Goal: Information Seeking & Learning: Learn about a topic

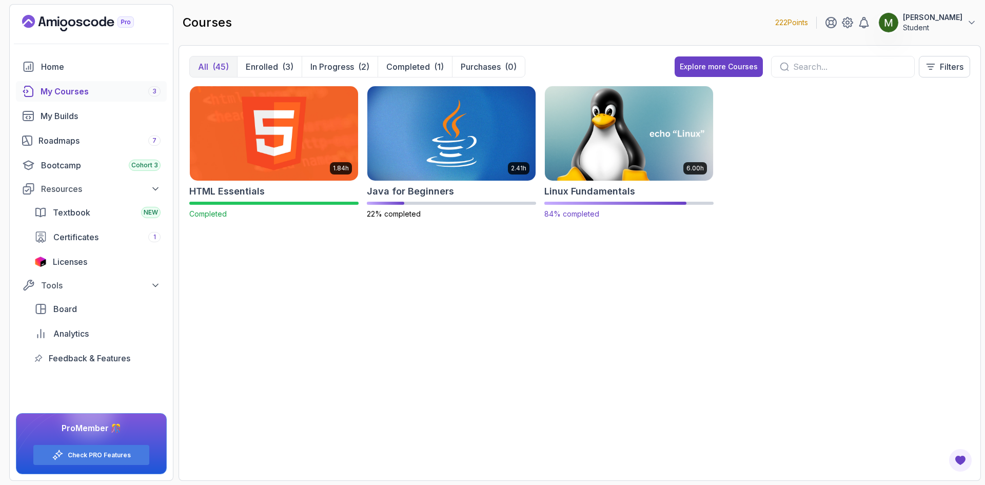
click at [580, 178] on img at bounding box center [629, 133] width 177 height 99
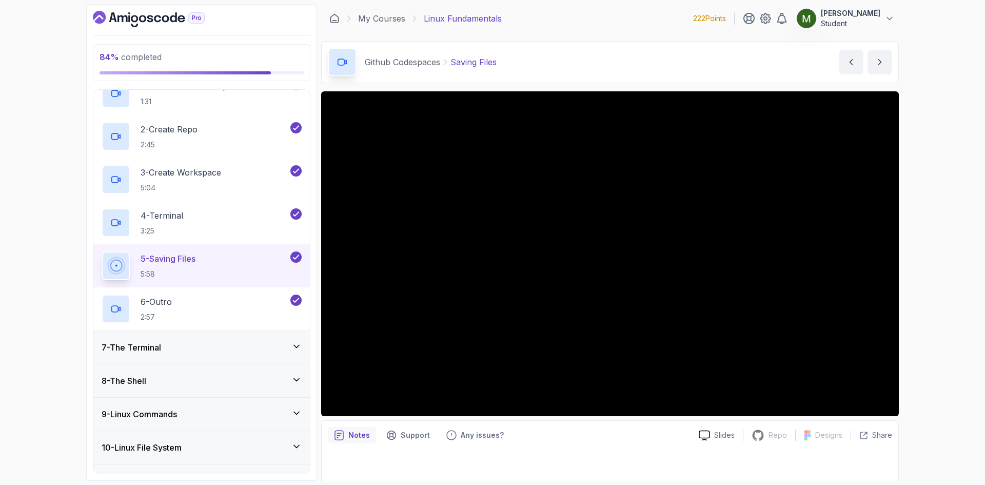
scroll to position [342, 0]
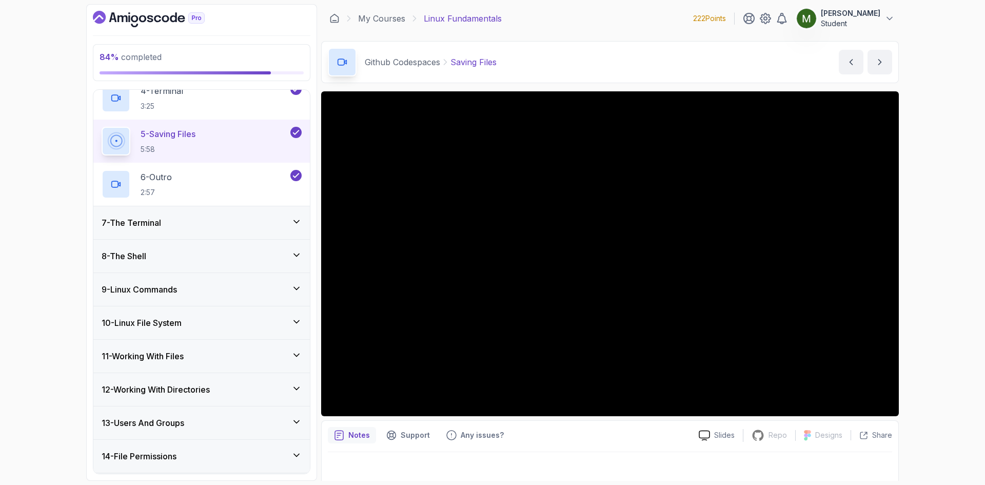
click at [208, 419] on div "13 - Users And Groups" at bounding box center [202, 423] width 200 height 12
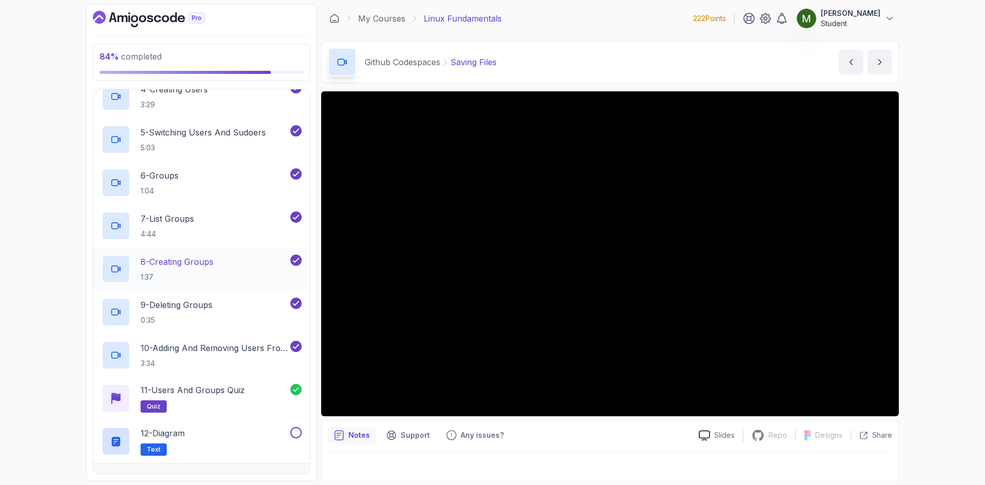
scroll to position [633, 0]
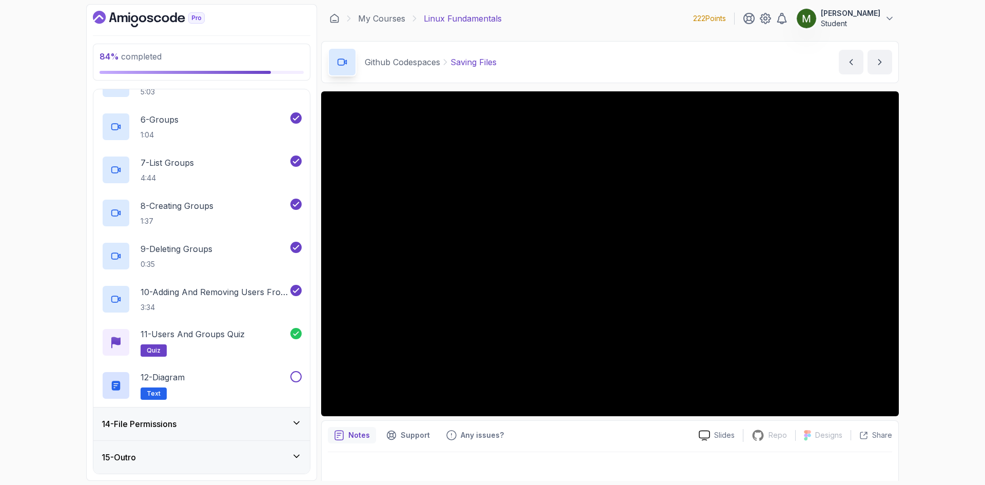
click at [246, 440] on div "14 - File Permissions" at bounding box center [201, 423] width 217 height 33
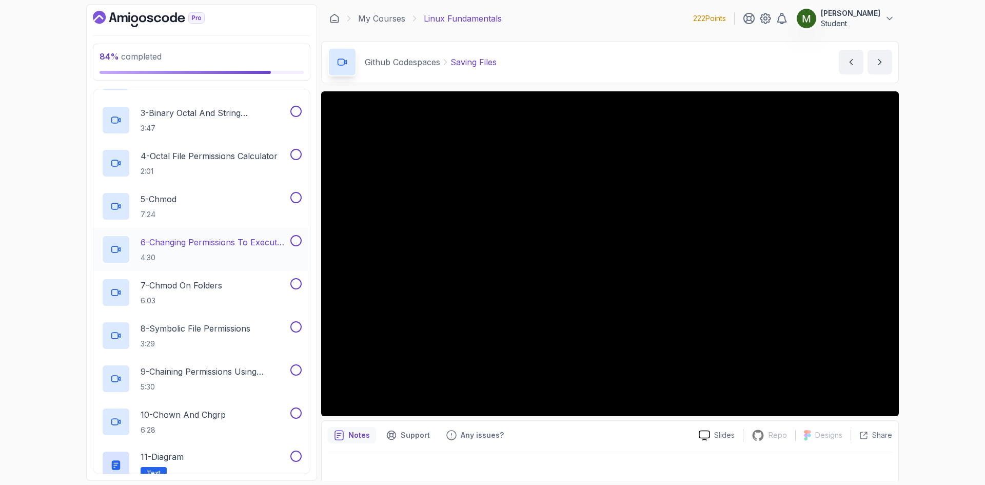
scroll to position [373, 0]
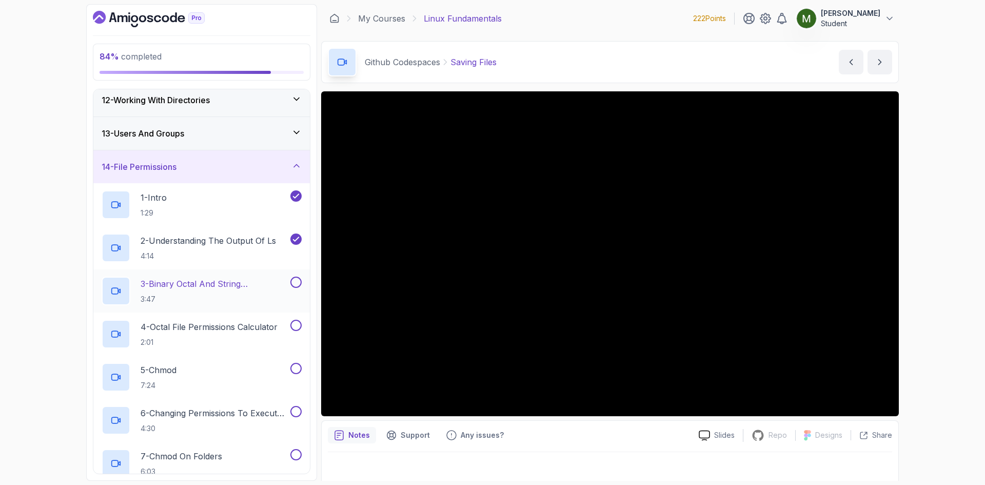
click at [232, 295] on p "3:47" at bounding box center [215, 299] width 148 height 10
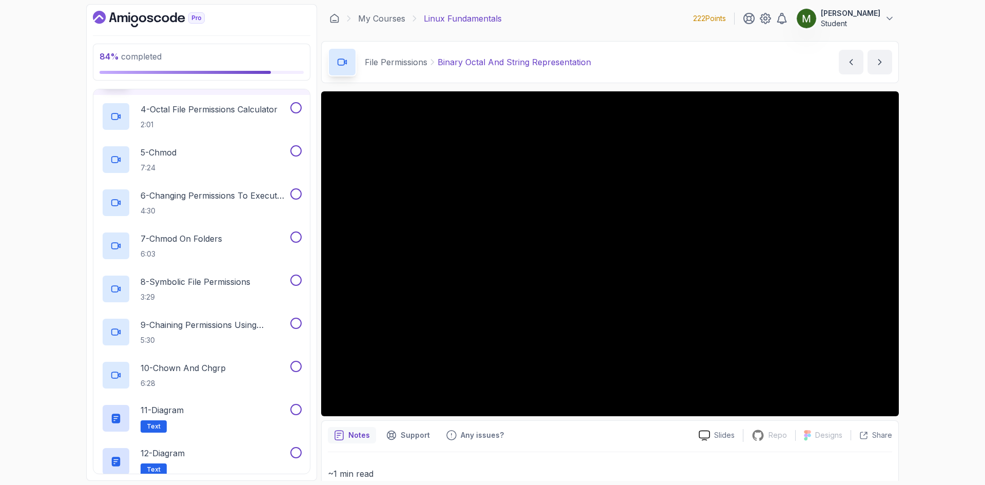
scroll to position [86, 0]
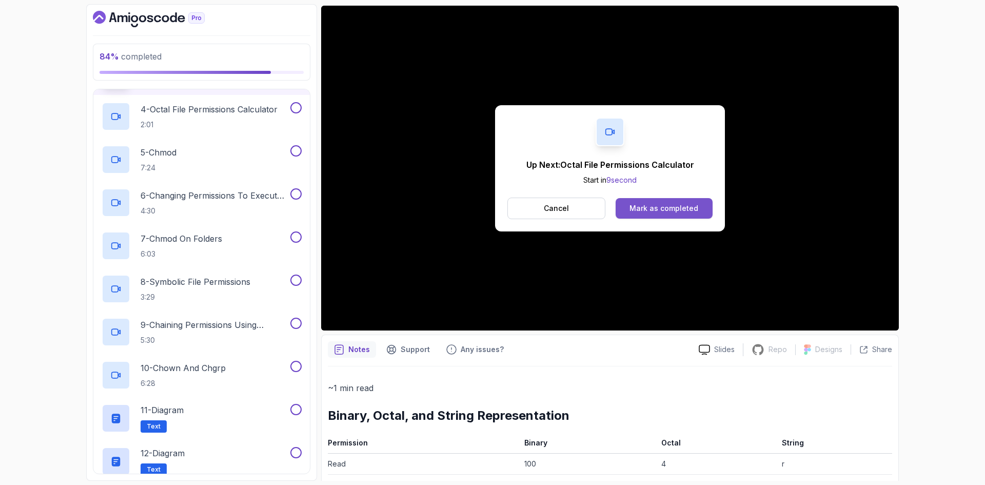
click at [661, 213] on div "Mark as completed" at bounding box center [664, 208] width 69 height 10
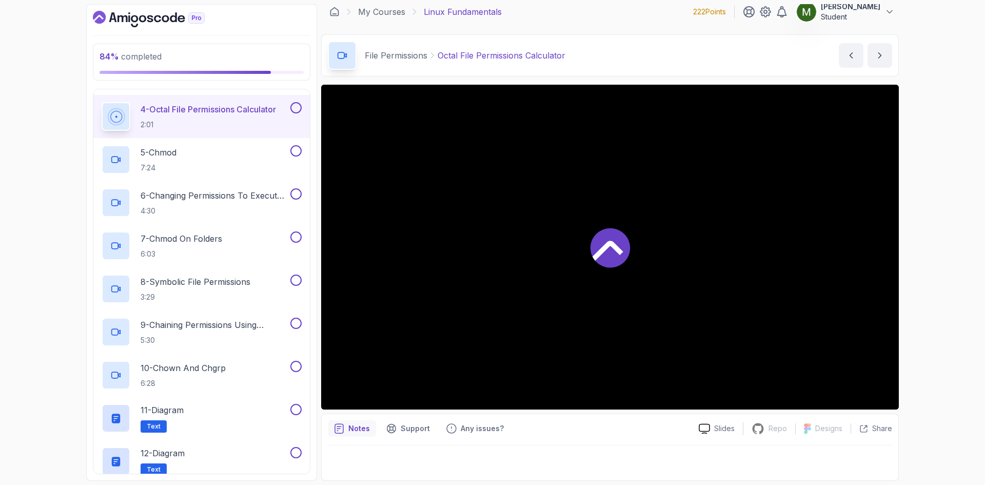
scroll to position [7, 0]
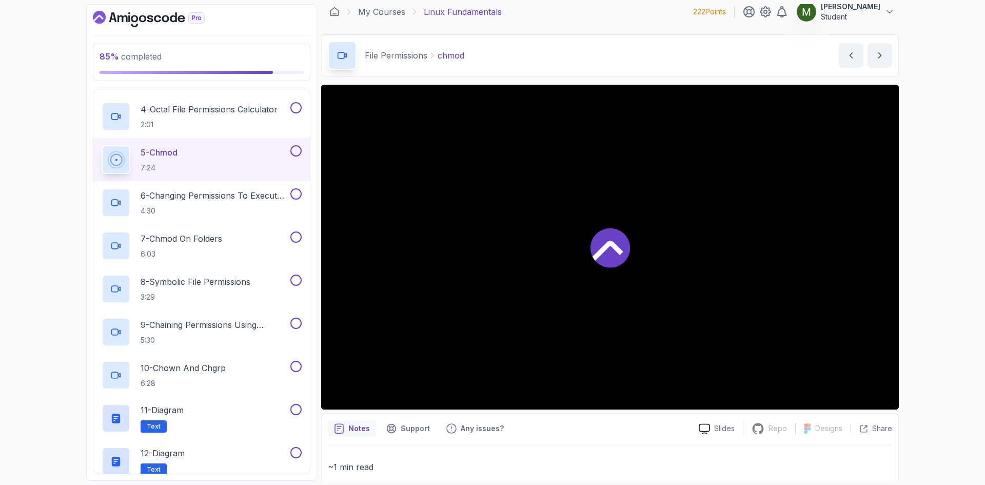
scroll to position [86, 0]
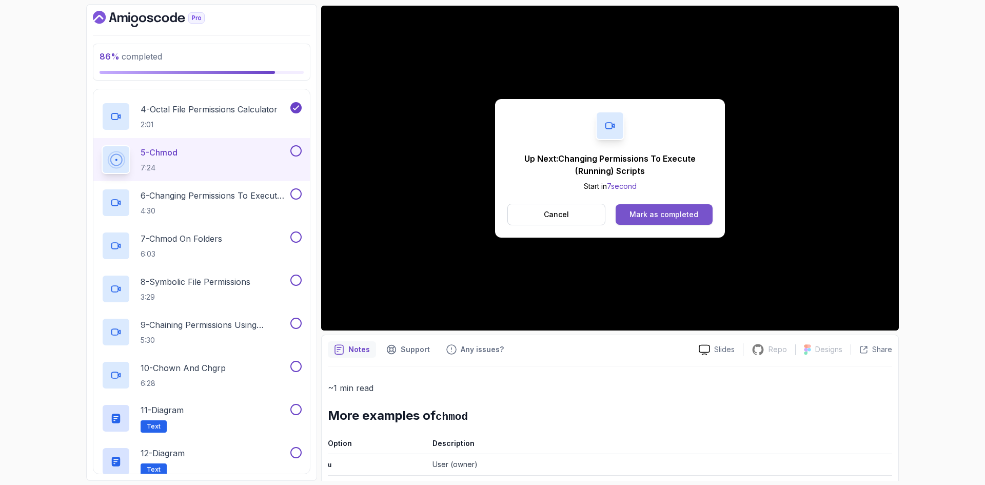
click at [658, 214] on div "Mark as completed" at bounding box center [664, 214] width 69 height 10
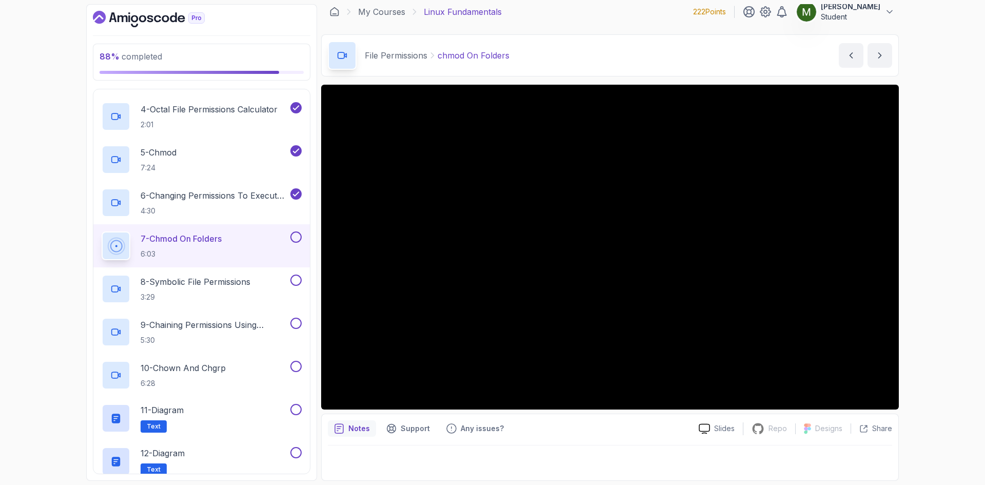
scroll to position [7, 0]
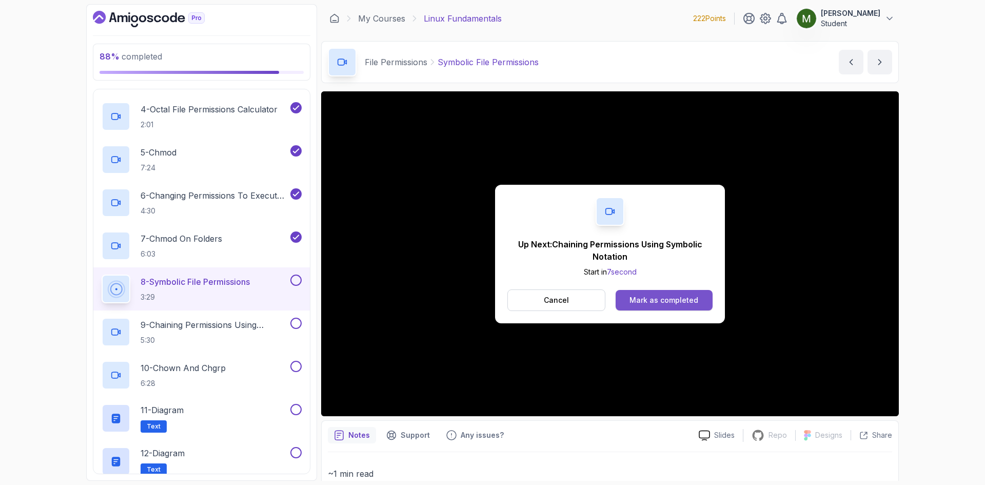
click at [658, 298] on div "Mark as completed" at bounding box center [664, 300] width 69 height 10
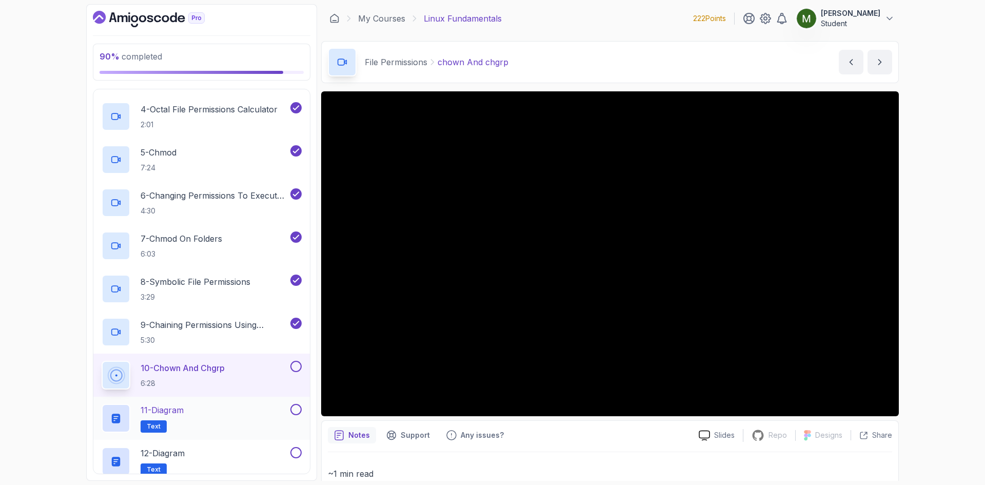
scroll to position [676, 0]
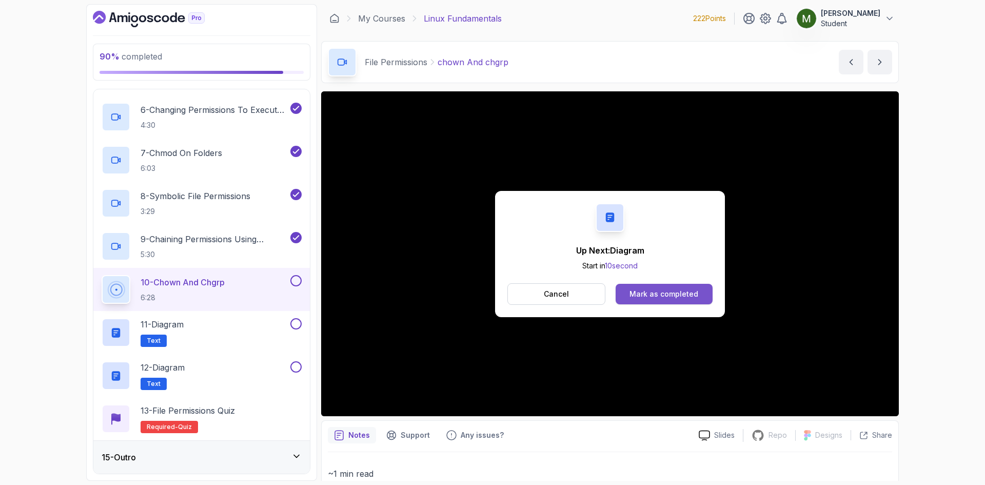
click at [660, 293] on div "Mark as completed" at bounding box center [664, 294] width 69 height 10
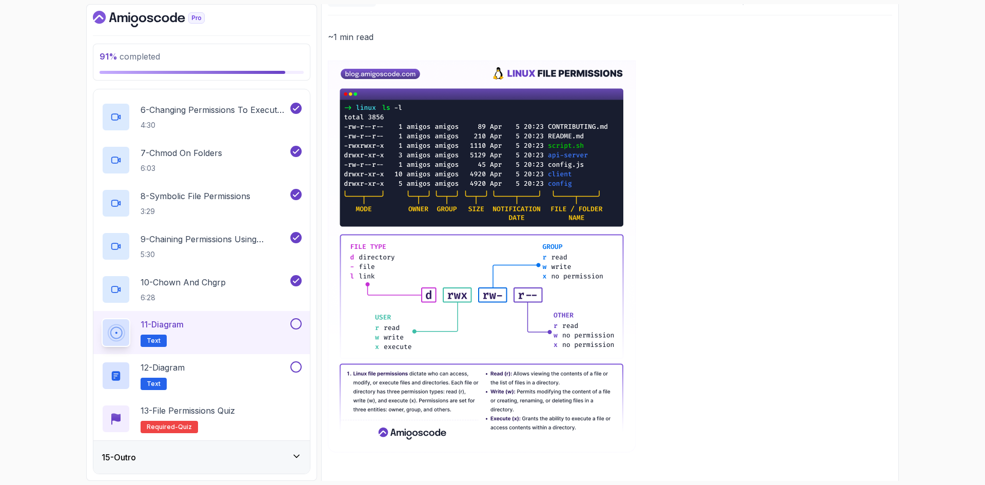
scroll to position [117, 0]
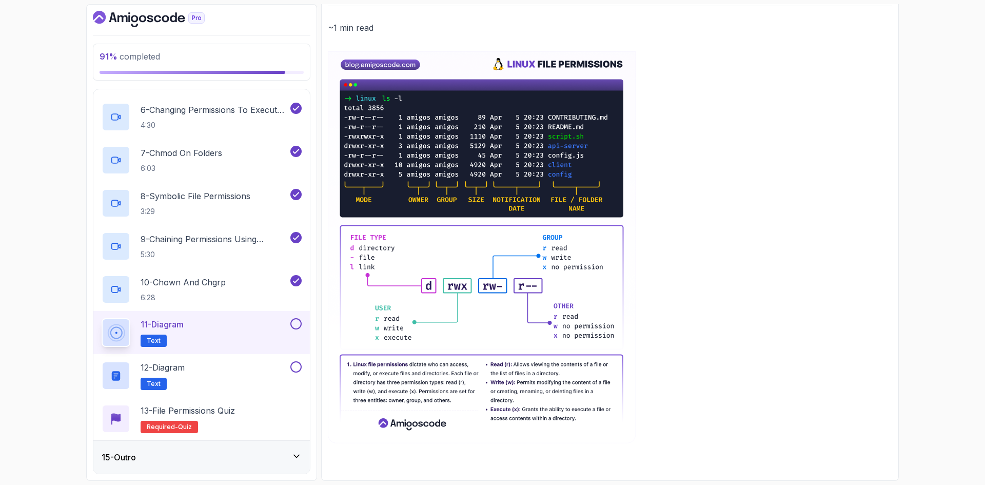
click at [294, 323] on button at bounding box center [295, 323] width 11 height 11
click at [245, 356] on div "12 - Diagram Text" at bounding box center [201, 375] width 217 height 43
click at [241, 374] on div "12 - Diagram Text" at bounding box center [195, 375] width 187 height 29
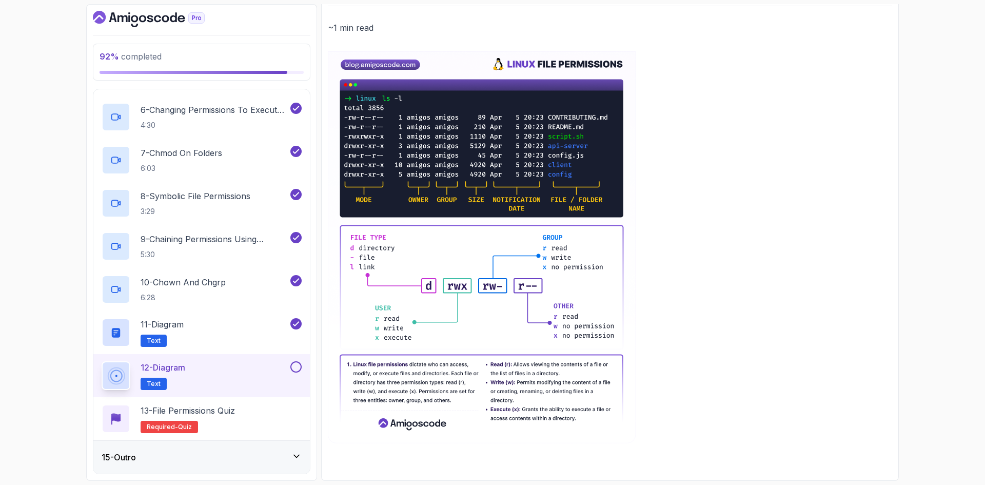
click at [209, 365] on div "12 - Diagram Text" at bounding box center [195, 375] width 187 height 29
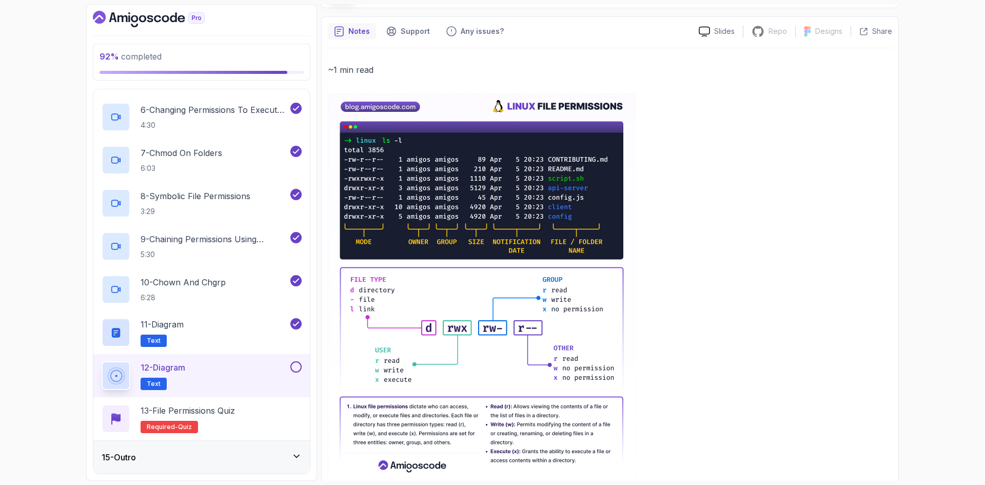
scroll to position [117, 0]
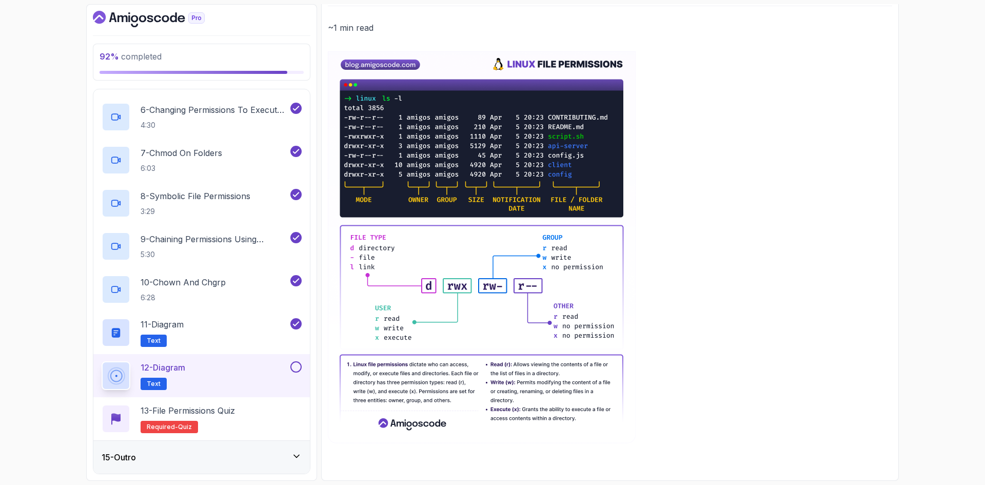
click at [300, 366] on button at bounding box center [295, 366] width 11 height 11
click at [211, 419] on h2 "13 - File Permissions Quiz Required- quiz" at bounding box center [188, 418] width 94 height 29
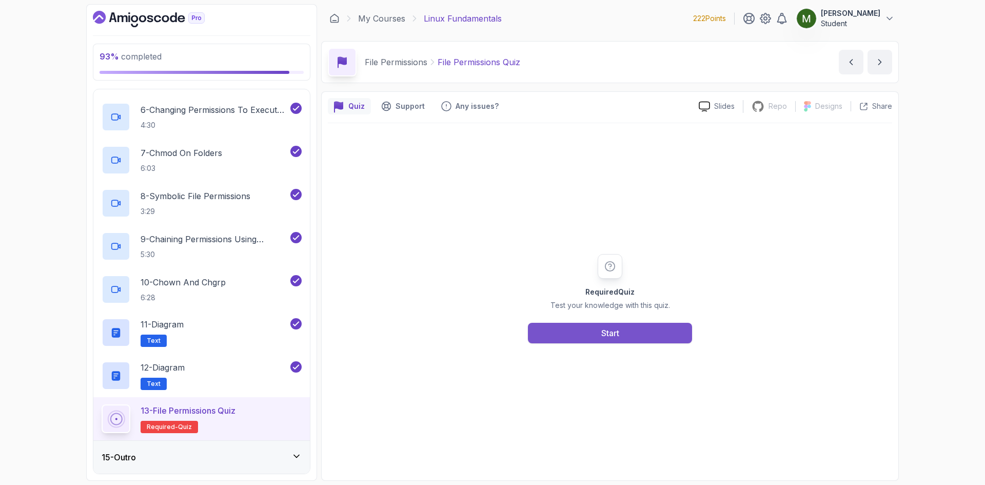
click at [613, 341] on button "Start" at bounding box center [610, 333] width 164 height 21
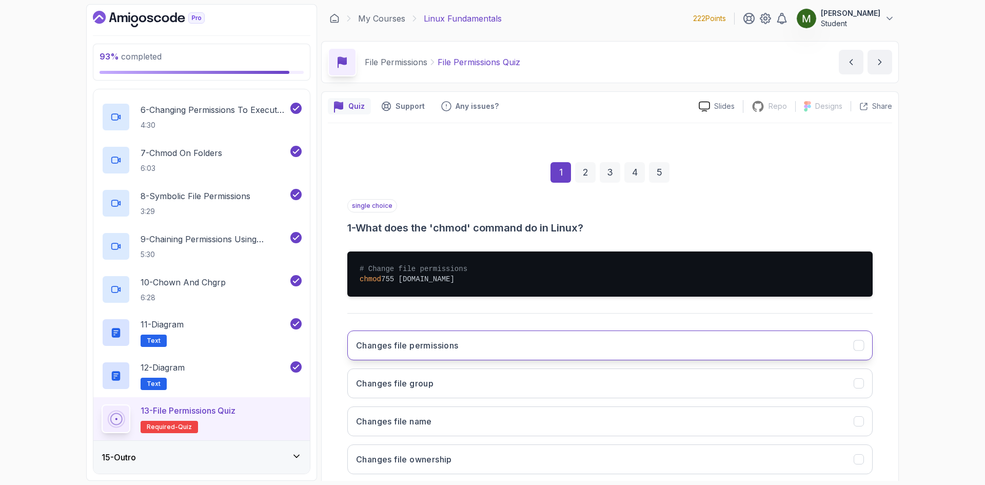
click at [467, 341] on button "Changes file permissions" at bounding box center [609, 345] width 525 height 30
click at [509, 384] on button "Changes file group" at bounding box center [609, 383] width 525 height 30
click at [496, 350] on button "Changes file permissions" at bounding box center [609, 345] width 525 height 30
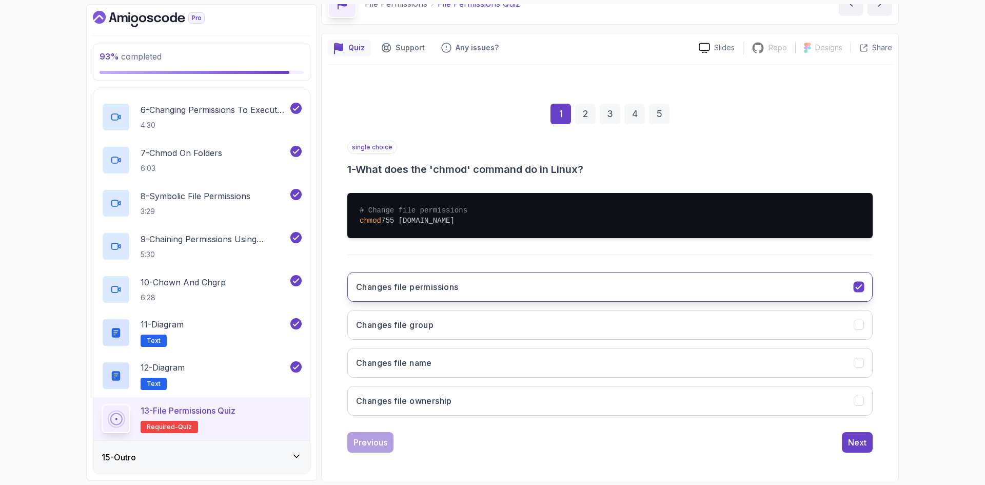
scroll to position [60, 0]
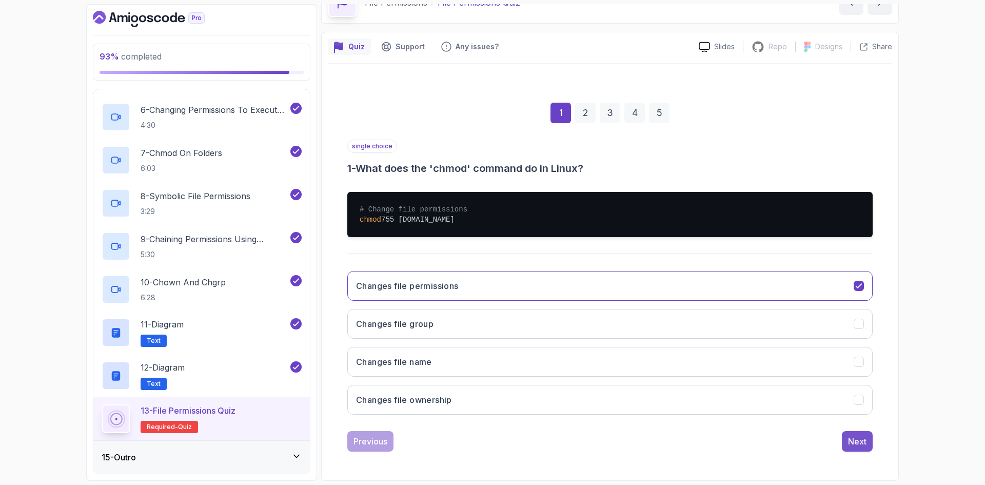
click at [858, 448] on button "Next" at bounding box center [857, 441] width 31 height 21
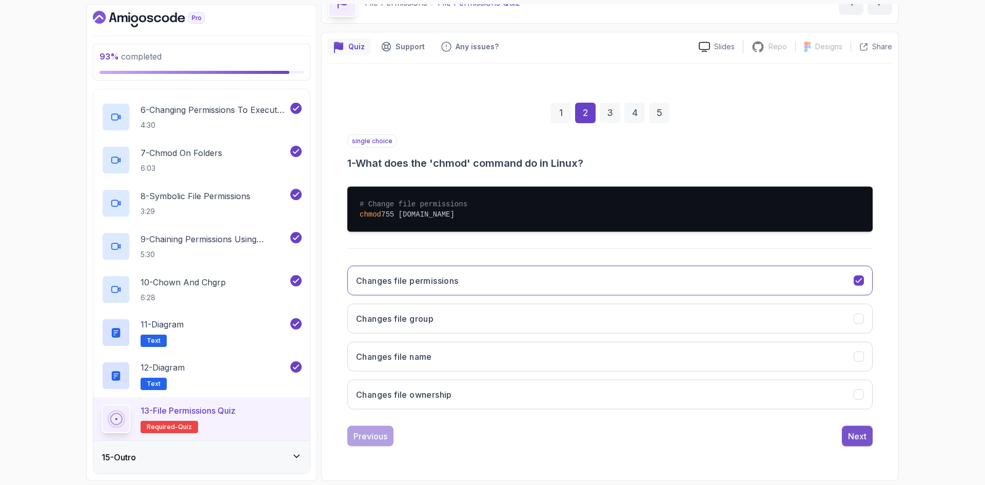
scroll to position [0, 0]
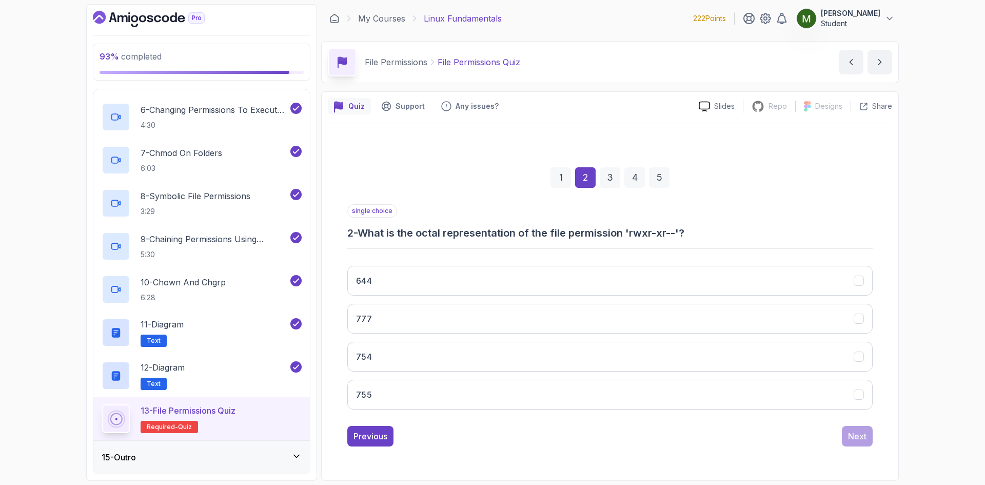
click at [652, 235] on h3 "2 - What is the octal representation of the file permission 'rwxr-xr--'?" at bounding box center [609, 233] width 525 height 14
drag, startPoint x: 652, startPoint y: 235, endPoint x: 661, endPoint y: 234, distance: 8.8
click at [661, 234] on h3 "2 - What is the octal representation of the file permission 'rwxr-xr--'?" at bounding box center [609, 233] width 525 height 14
click at [662, 234] on h3 "2 - What is the octal representation of the file permission 'rwxr-xr--'?" at bounding box center [609, 233] width 525 height 14
drag, startPoint x: 654, startPoint y: 233, endPoint x: 670, endPoint y: 232, distance: 16.4
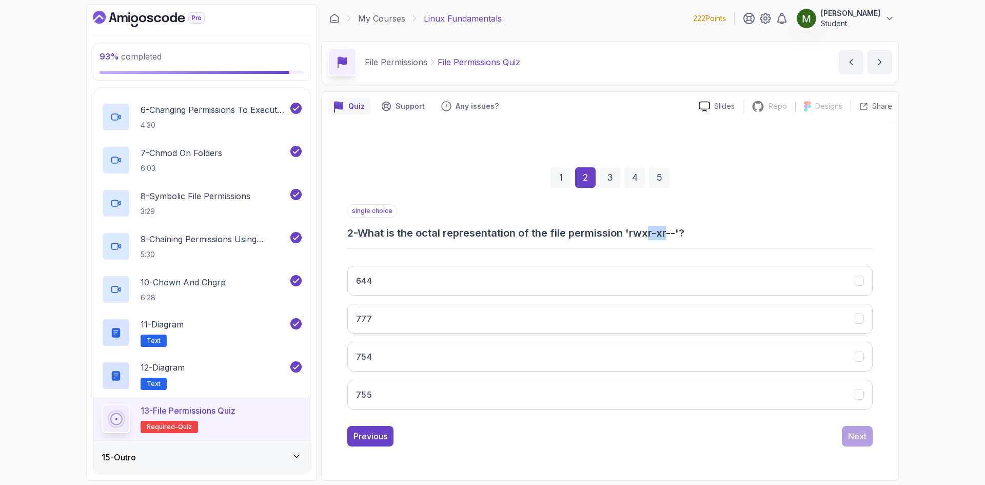
click at [670, 232] on h3 "2 - What is the octal representation of the file permission 'rwxr-xr--'?" at bounding box center [609, 233] width 525 height 14
click at [436, 351] on button "754" at bounding box center [609, 357] width 525 height 30
click at [859, 432] on div "Next" at bounding box center [857, 436] width 18 height 12
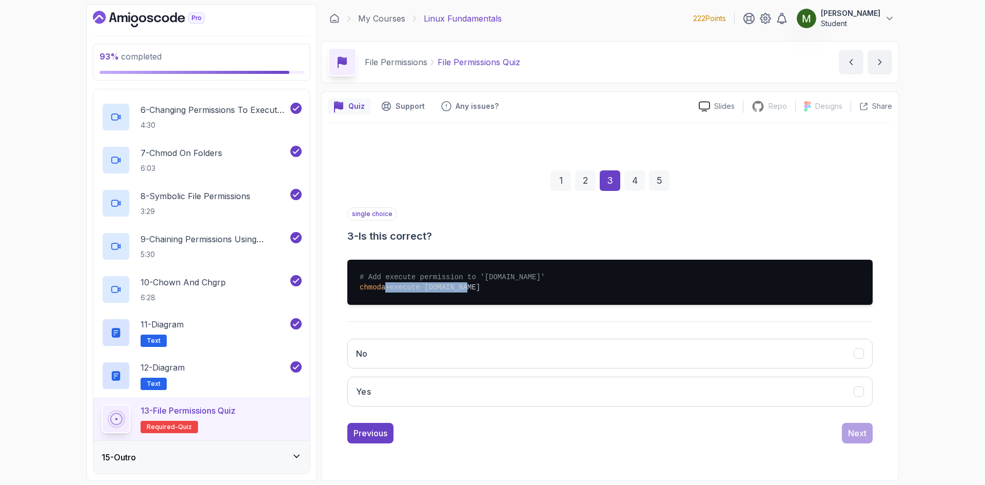
drag, startPoint x: 384, startPoint y: 289, endPoint x: 463, endPoint y: 286, distance: 79.6
click at [463, 286] on pre "# Add execute permission to 'script.sh' chmod a+execute script.sh" at bounding box center [609, 282] width 525 height 45
click at [423, 349] on button "No" at bounding box center [609, 354] width 525 height 30
click at [865, 434] on div "Next" at bounding box center [857, 433] width 18 height 12
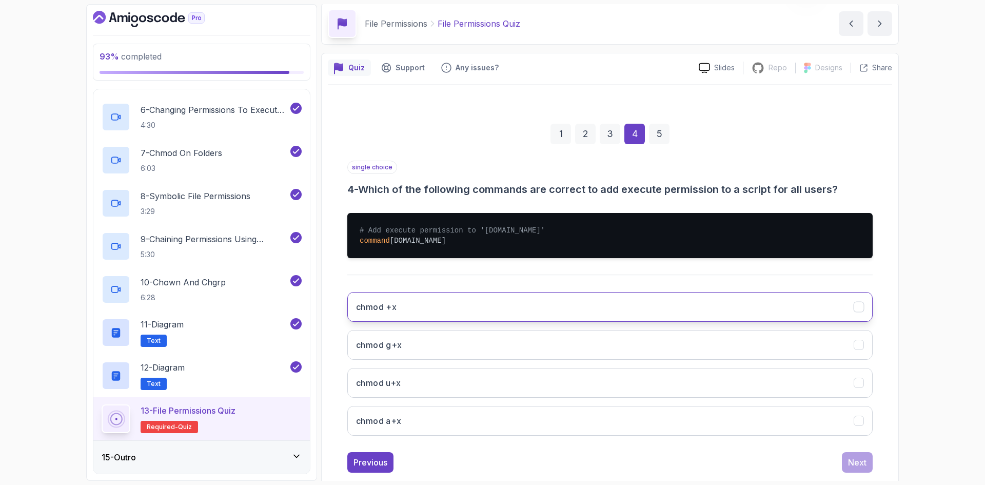
scroll to position [60, 0]
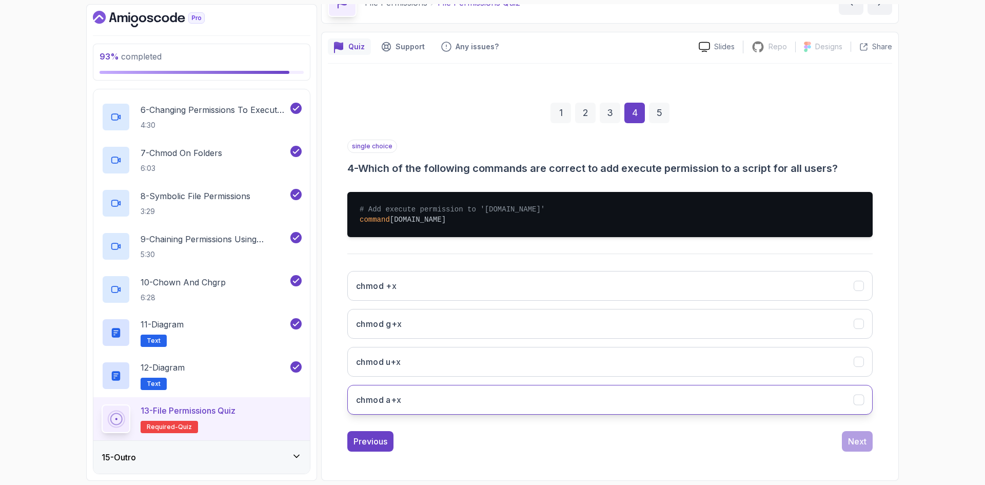
click at [388, 396] on h3 "chmod a+x" at bounding box center [379, 400] width 46 height 12
click at [857, 445] on div "Next" at bounding box center [857, 441] width 18 height 12
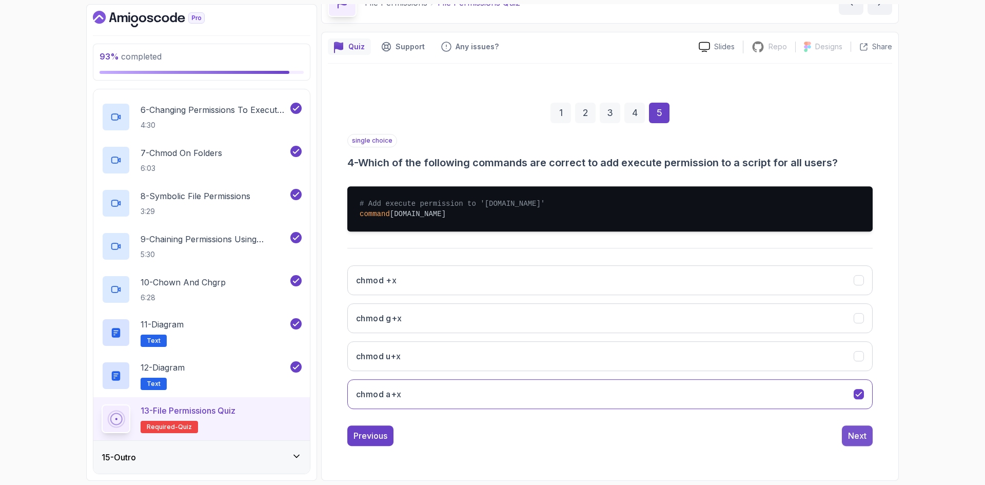
scroll to position [0, 0]
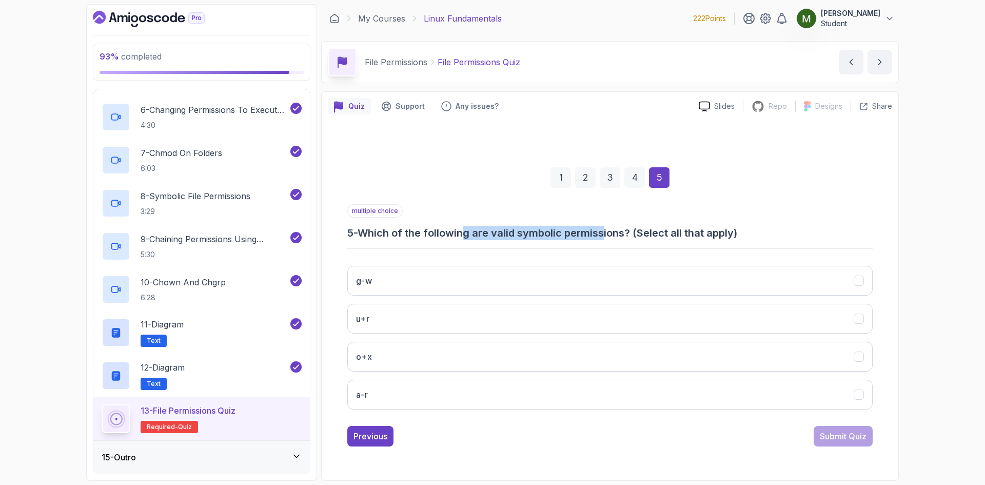
drag, startPoint x: 471, startPoint y: 234, endPoint x: 592, endPoint y: 237, distance: 121.1
click at [605, 234] on h3 "5 - Which of the following are valid symbolic permissions? (Select all that app…" at bounding box center [609, 233] width 525 height 14
click at [384, 281] on button "g-w" at bounding box center [609, 281] width 525 height 30
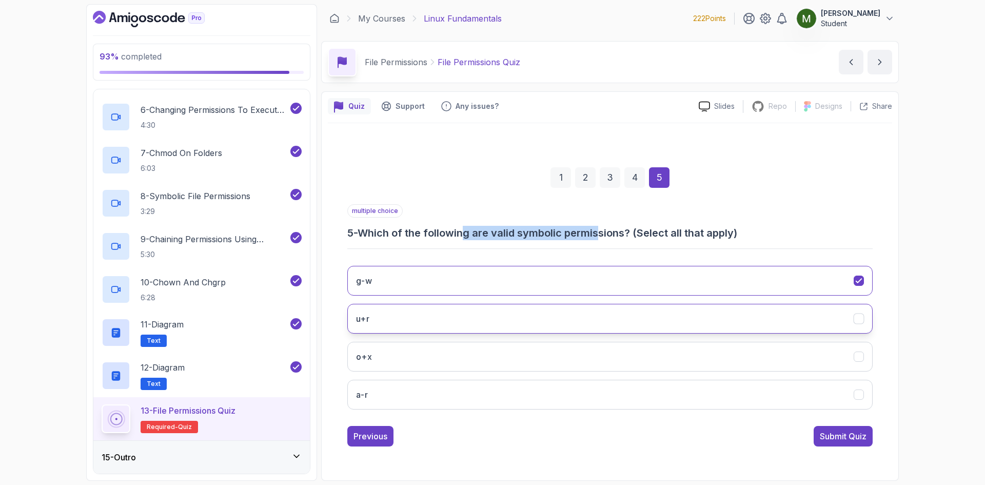
click at [387, 317] on button "u+r" at bounding box center [609, 319] width 525 height 30
drag, startPoint x: 390, startPoint y: 347, endPoint x: 405, endPoint y: 366, distance: 23.7
click at [389, 348] on button "o+x" at bounding box center [609, 357] width 525 height 30
drag, startPoint x: 414, startPoint y: 401, endPoint x: 420, endPoint y: 403, distance: 6.3
click at [416, 402] on button "a-r" at bounding box center [609, 395] width 525 height 30
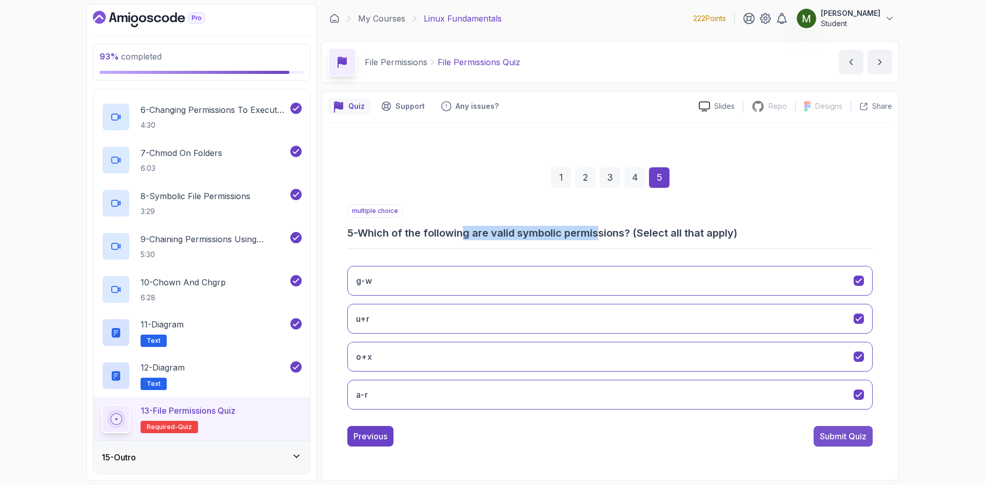
click at [833, 443] on button "Submit Quiz" at bounding box center [843, 436] width 59 height 21
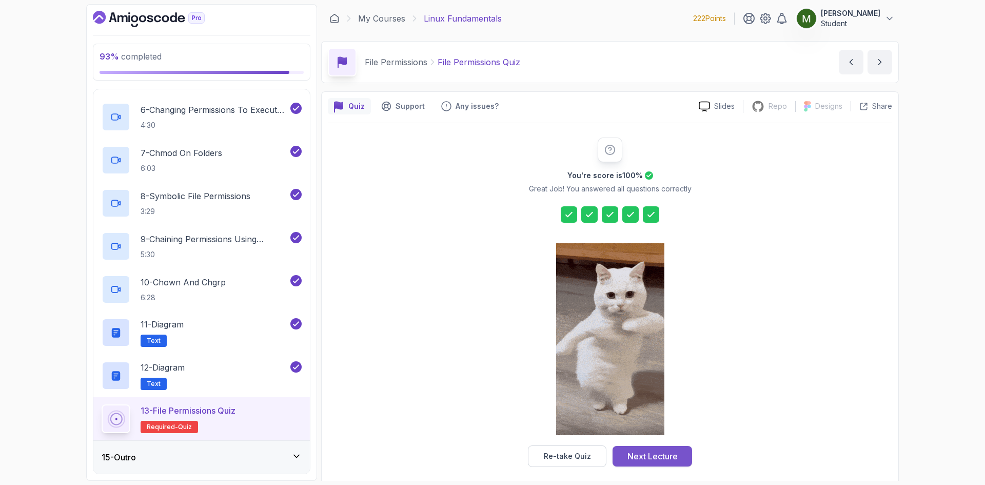
click at [634, 460] on div "Next Lecture" at bounding box center [653, 456] width 50 height 12
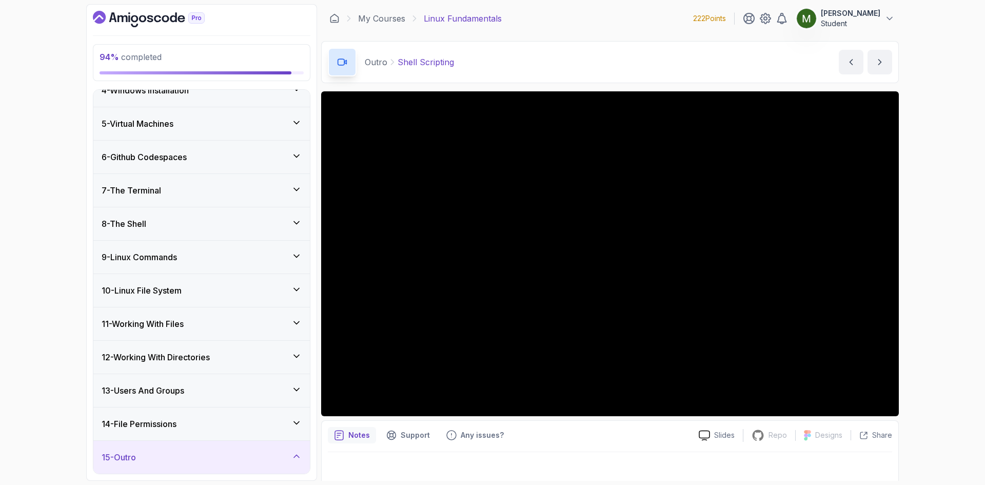
scroll to position [7, 0]
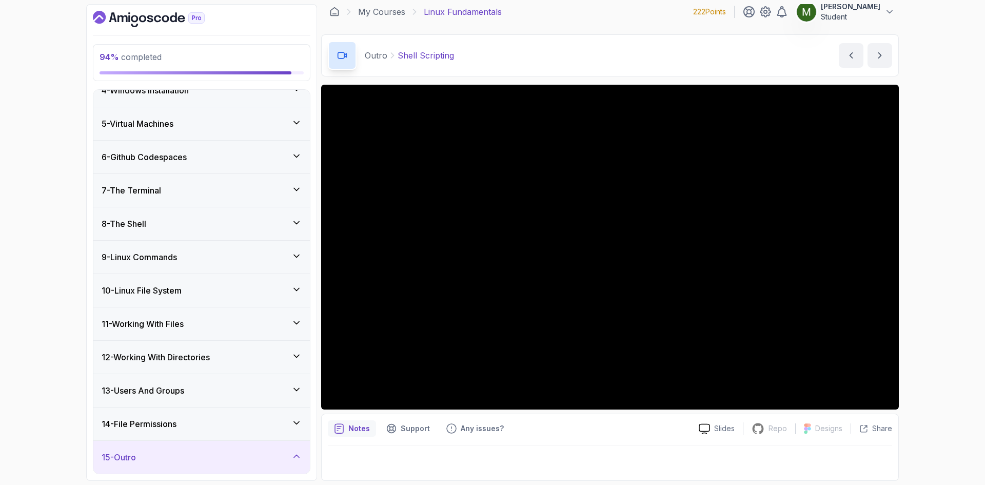
click at [268, 463] on div "15 - Outro" at bounding box center [201, 457] width 217 height 33
click at [250, 454] on div "15 - Outro" at bounding box center [202, 457] width 200 height 12
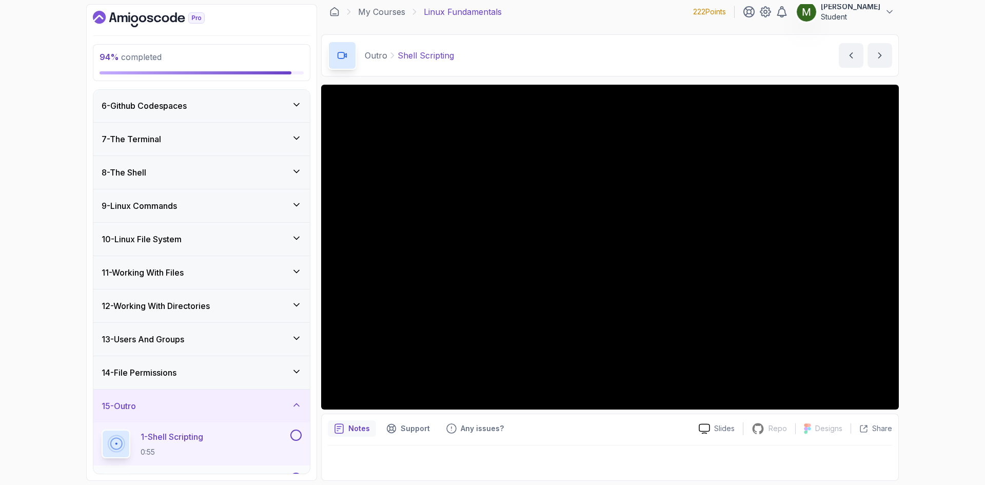
scroll to position [287, 0]
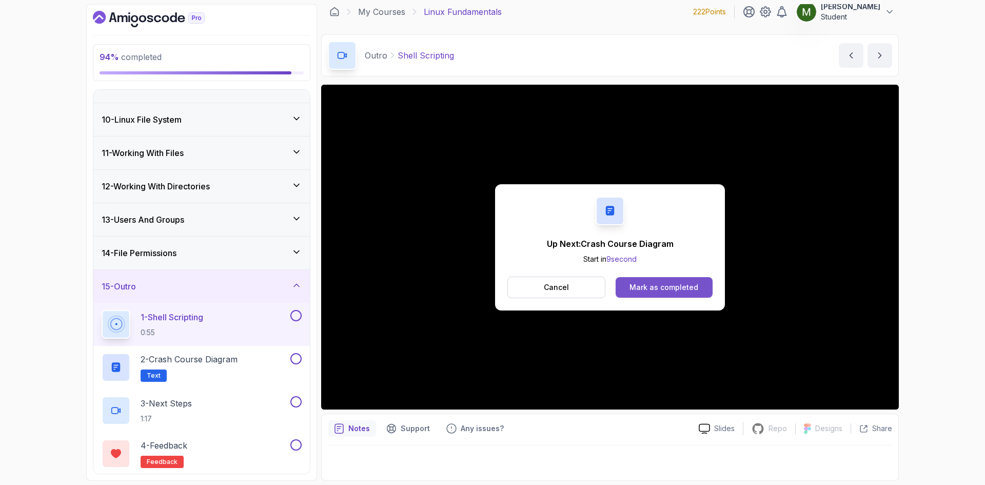
click at [637, 284] on div "Mark as completed" at bounding box center [664, 287] width 69 height 10
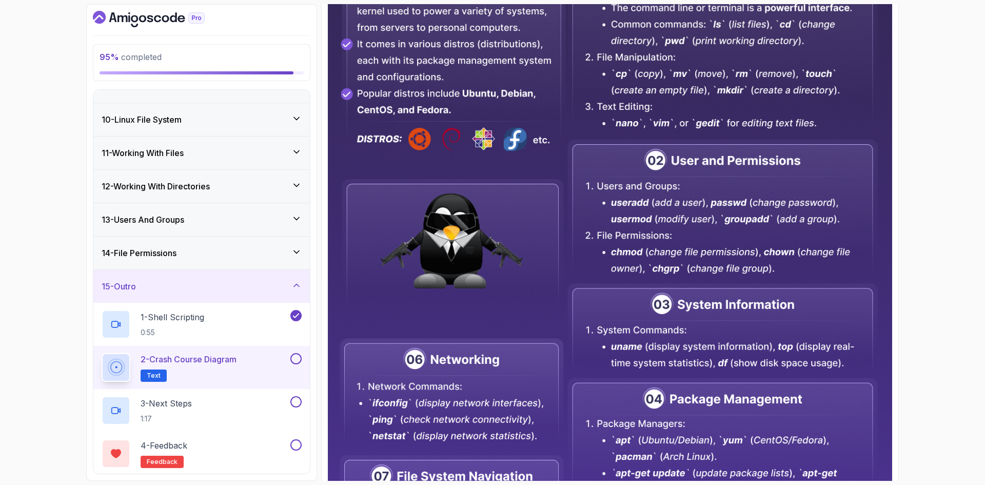
scroll to position [168, 0]
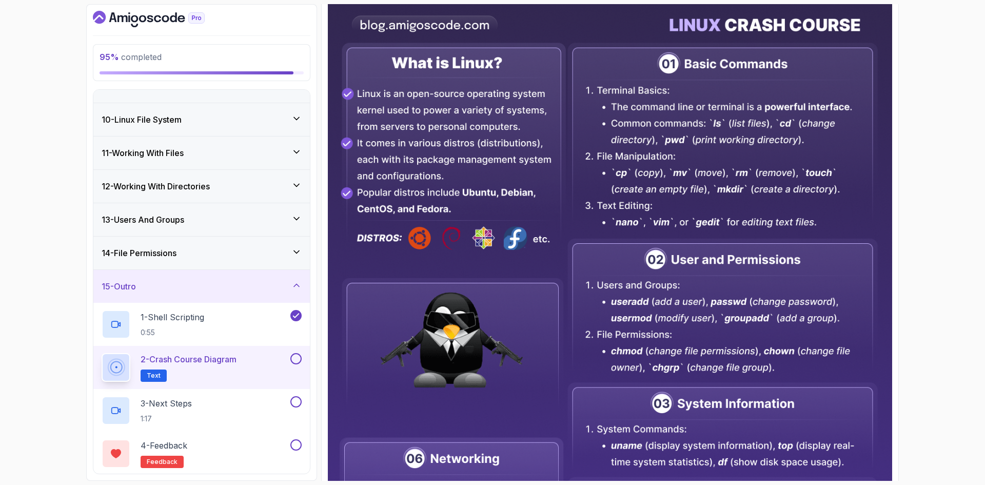
drag, startPoint x: 505, startPoint y: 344, endPoint x: 470, endPoint y: 331, distance: 37.7
click at [470, 331] on img at bounding box center [610, 350] width 564 height 699
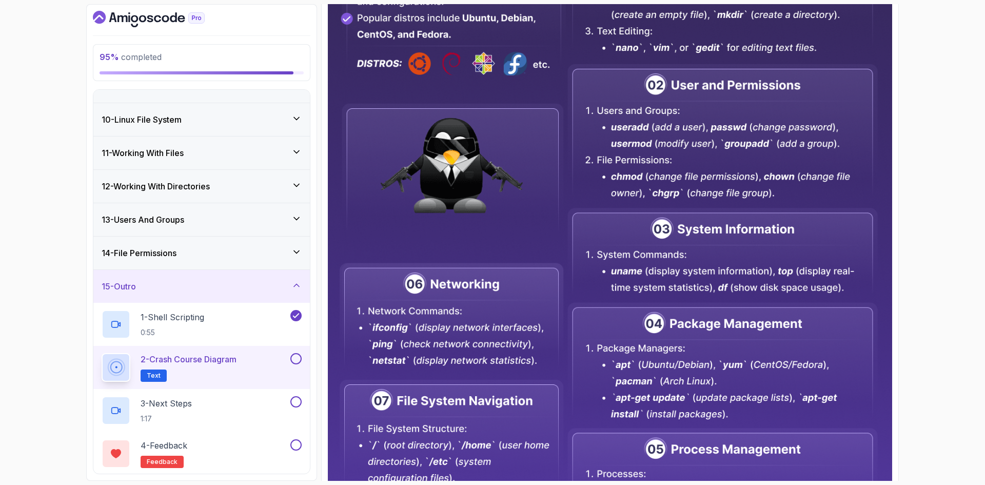
scroll to position [424, 0]
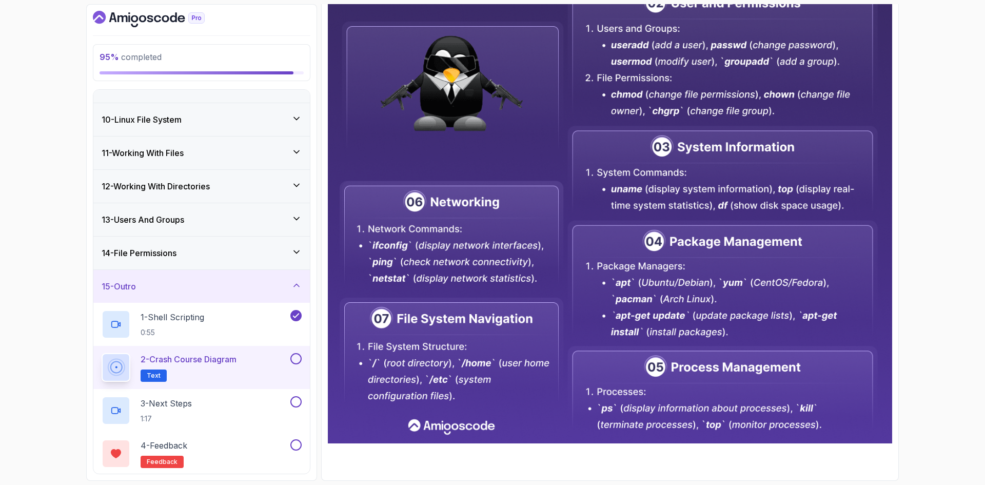
click at [295, 356] on button at bounding box center [295, 358] width 11 height 11
click at [241, 399] on div "3 - Next Steps 1:17" at bounding box center [195, 410] width 187 height 29
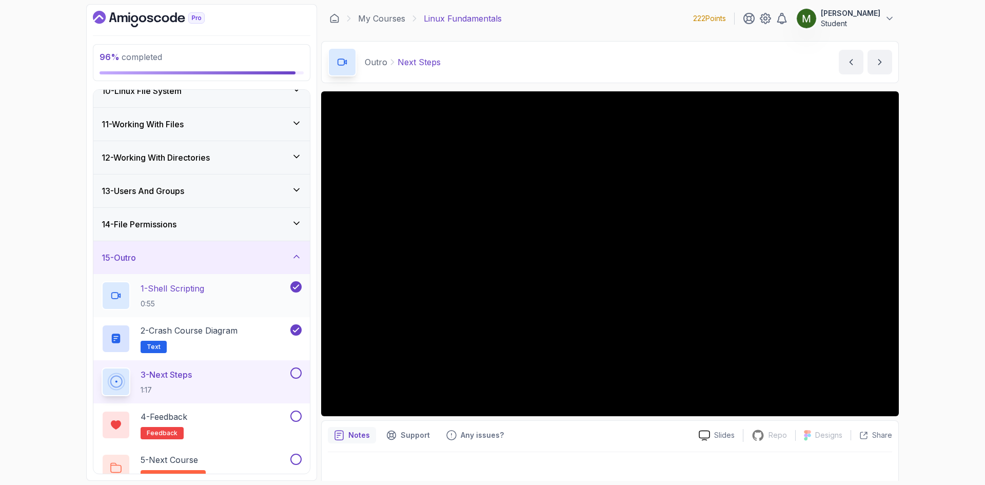
scroll to position [331, 0]
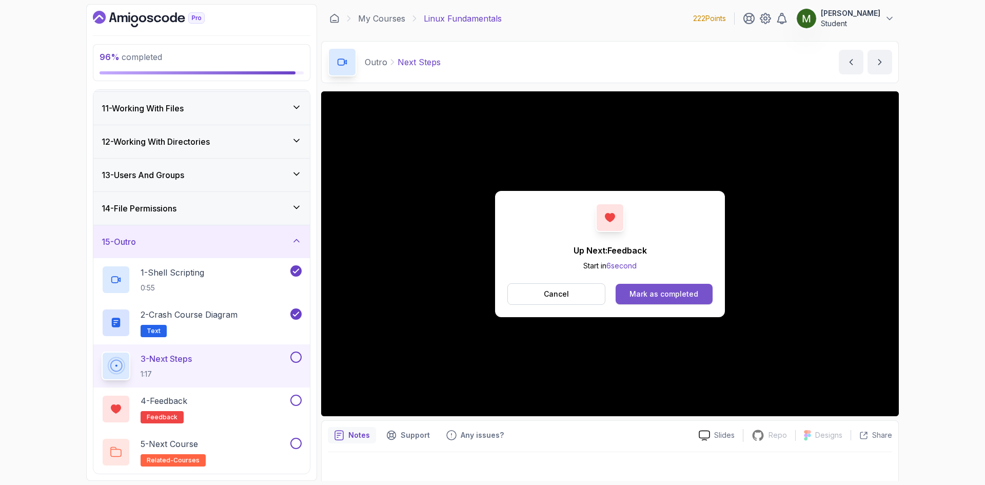
click at [691, 301] on button "Mark as completed" at bounding box center [664, 294] width 97 height 21
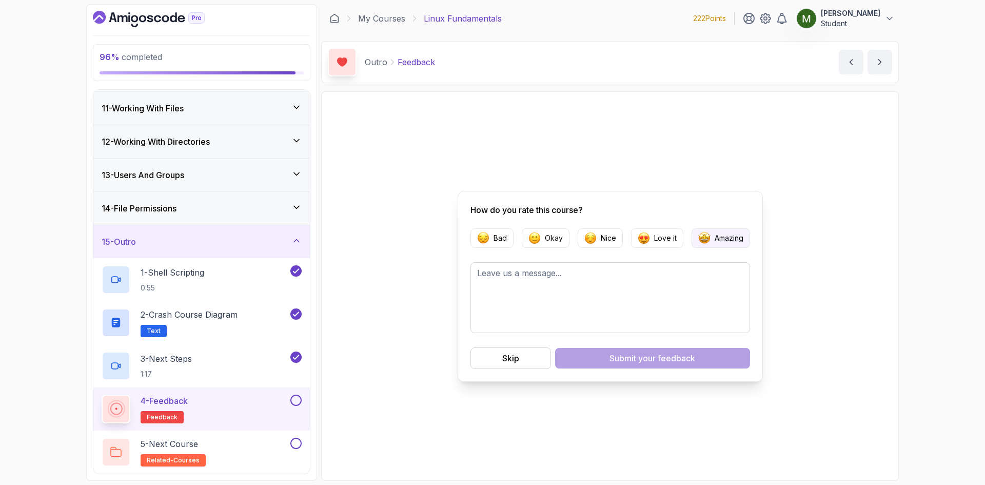
click at [703, 244] on img "button" at bounding box center [704, 238] width 12 height 12
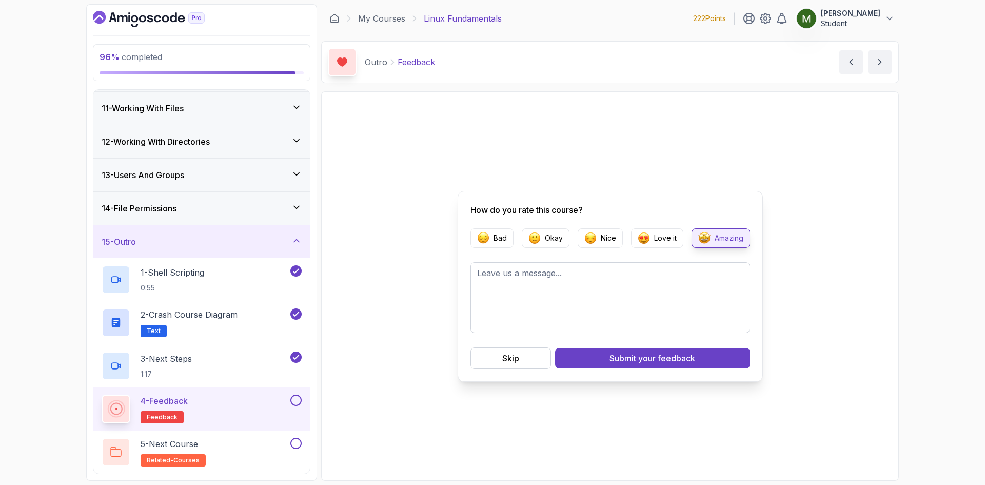
click at [673, 357] on span "your feedback" at bounding box center [666, 358] width 57 height 12
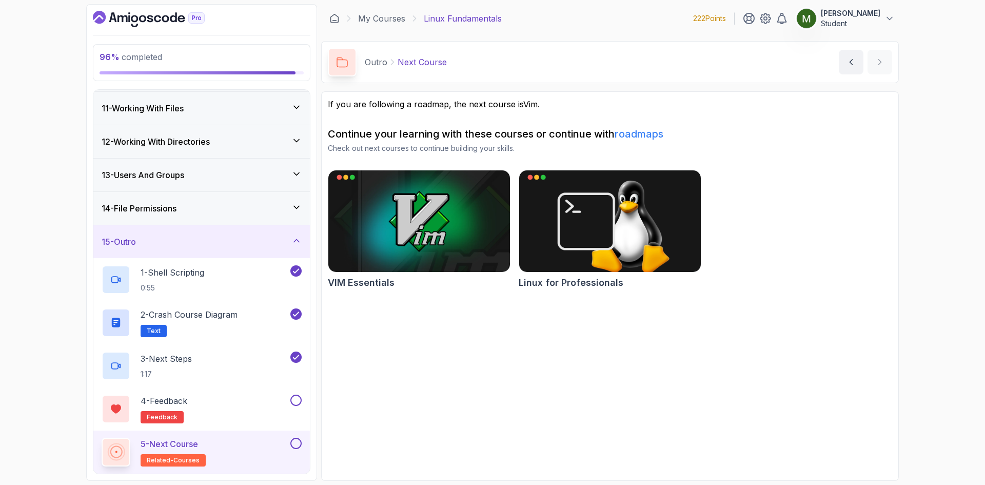
click at [654, 137] on link "roadmaps" at bounding box center [639, 134] width 49 height 12
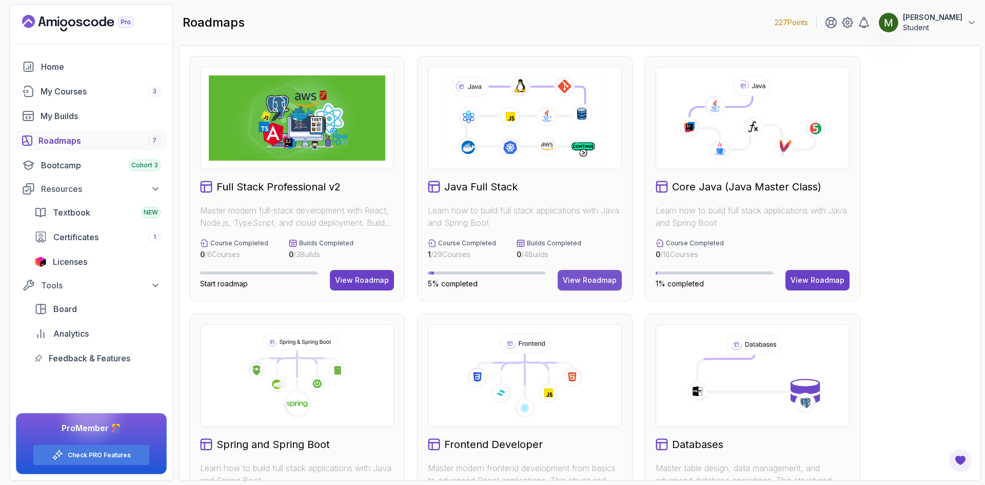
click at [588, 279] on div "View Roadmap" at bounding box center [590, 280] width 54 height 10
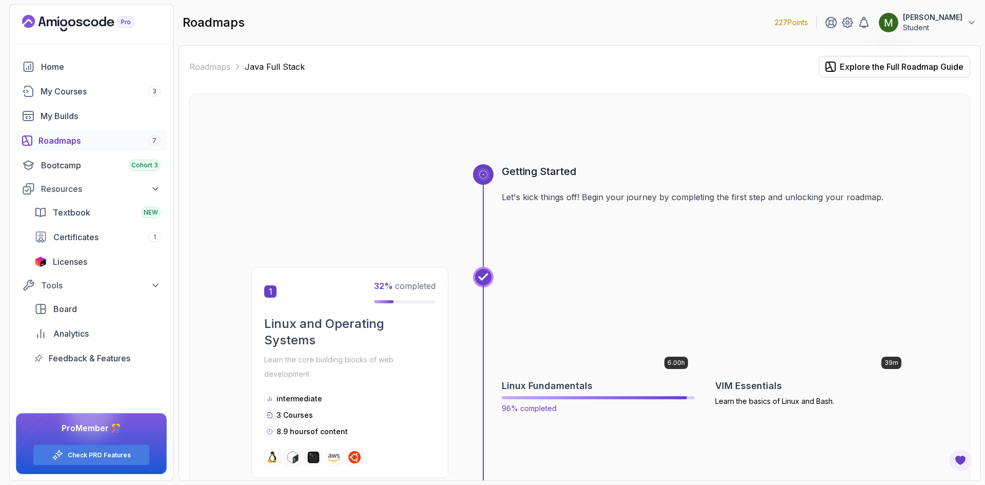
scroll to position [86, 0]
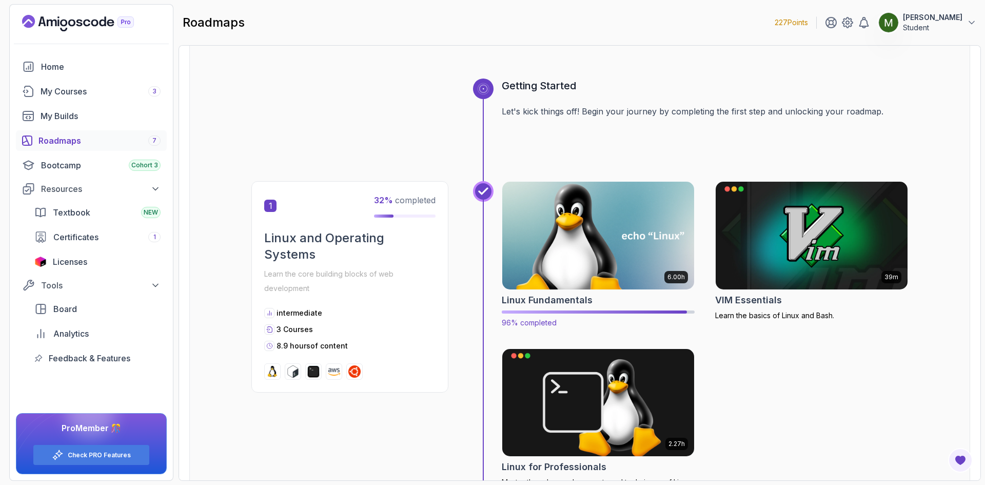
click at [645, 267] on img at bounding box center [599, 235] width 202 height 113
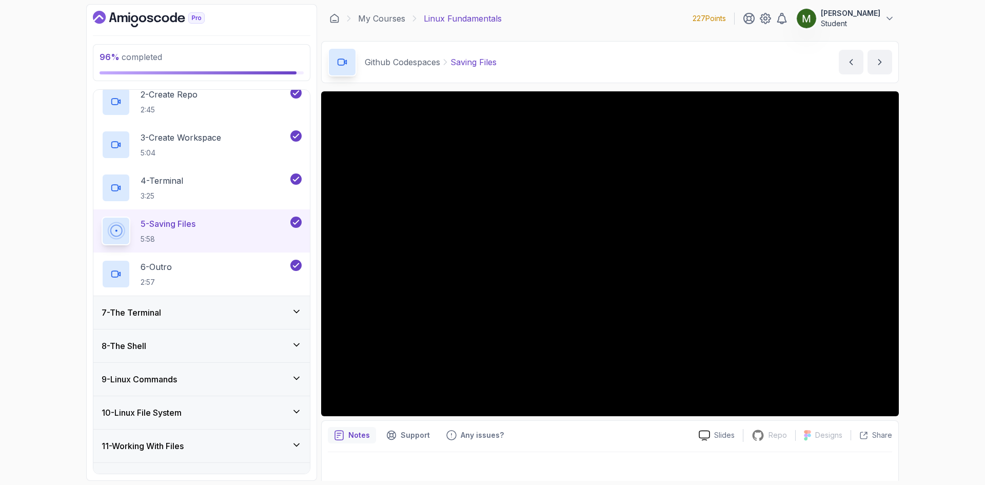
scroll to position [374, 0]
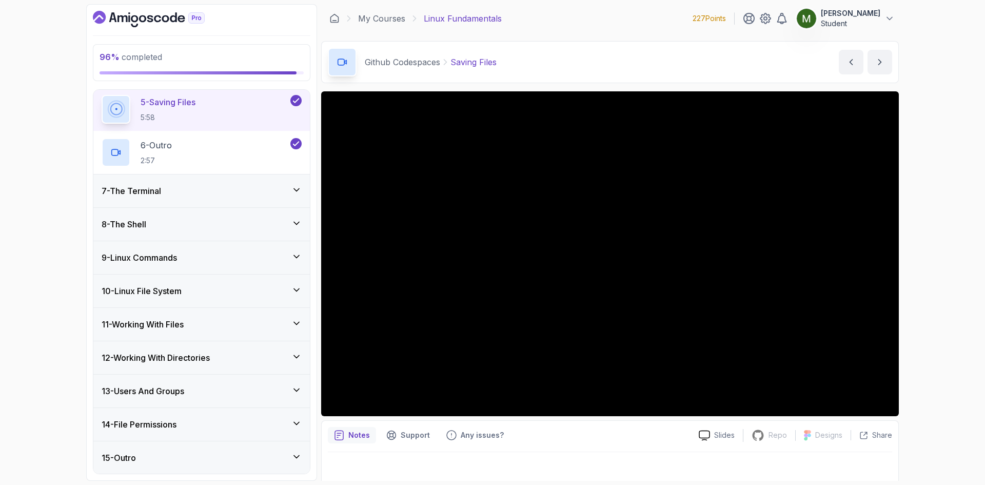
click at [185, 457] on div "15 - Outro" at bounding box center [202, 458] width 200 height 12
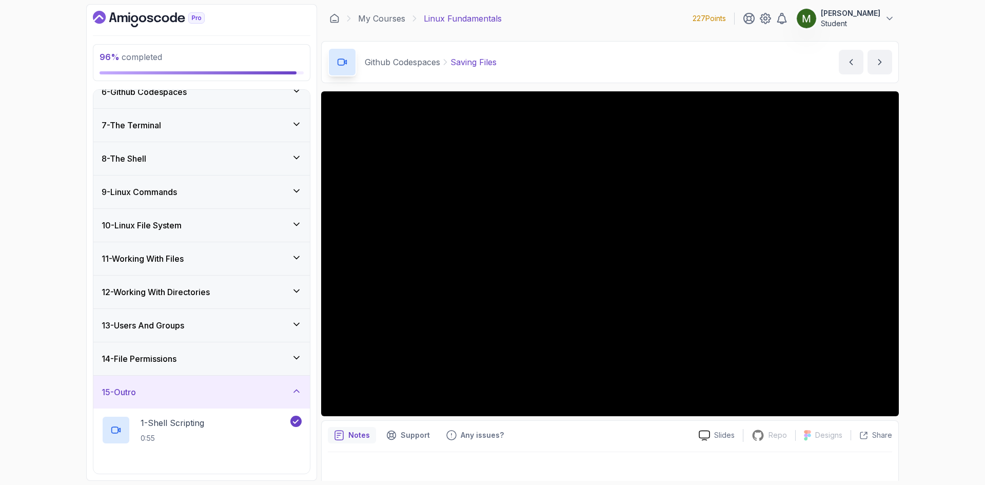
scroll to position [331, 0]
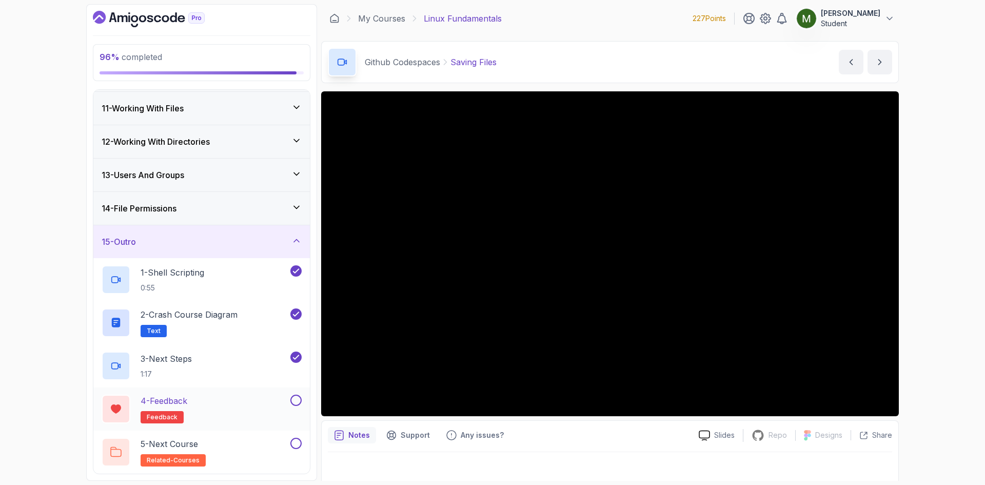
click at [297, 400] on button at bounding box center [295, 400] width 11 height 11
click at [300, 444] on button at bounding box center [295, 443] width 11 height 11
click at [231, 443] on div "5 - Next Course related-courses" at bounding box center [195, 452] width 187 height 29
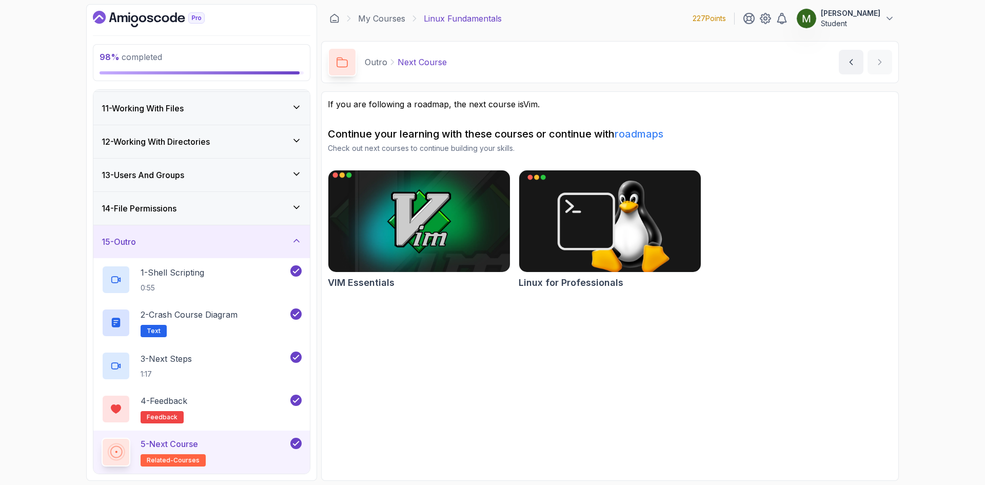
click at [419, 234] on img at bounding box center [419, 221] width 191 height 107
click at [433, 397] on section "If you are following a roadmap, the next course is Vim . Continue your learning…" at bounding box center [610, 285] width 578 height 389
click at [140, 47] on div "98 % completed" at bounding box center [202, 62] width 218 height 37
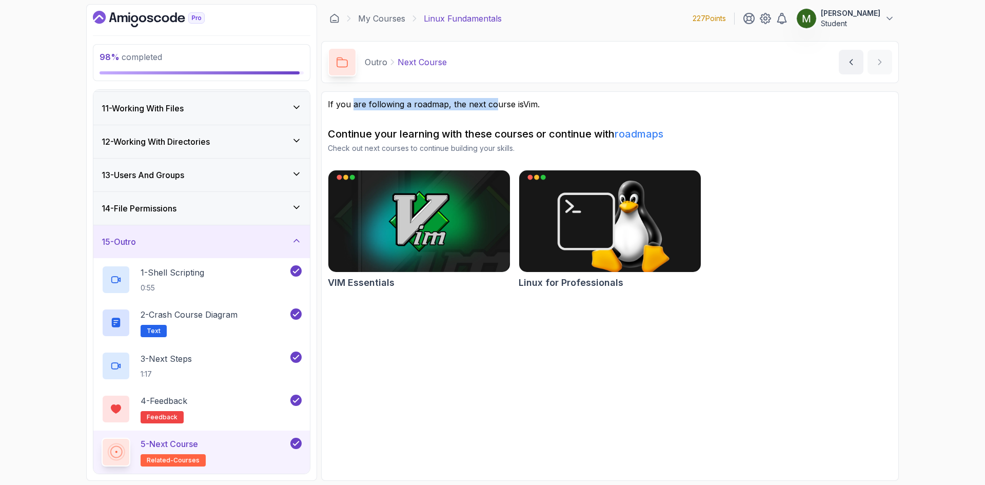
drag, startPoint x: 357, startPoint y: 104, endPoint x: 573, endPoint y: 116, distance: 216.4
click at [507, 104] on p "If you are following a roadmap, the next course is Vim ." at bounding box center [610, 104] width 564 height 12
click at [595, 205] on img at bounding box center [610, 221] width 191 height 107
click at [551, 141] on h2 "Continue your learning with these courses or continue with roadmaps" at bounding box center [610, 134] width 564 height 14
click at [250, 447] on div "5 - Next Course related-courses" at bounding box center [195, 452] width 187 height 29
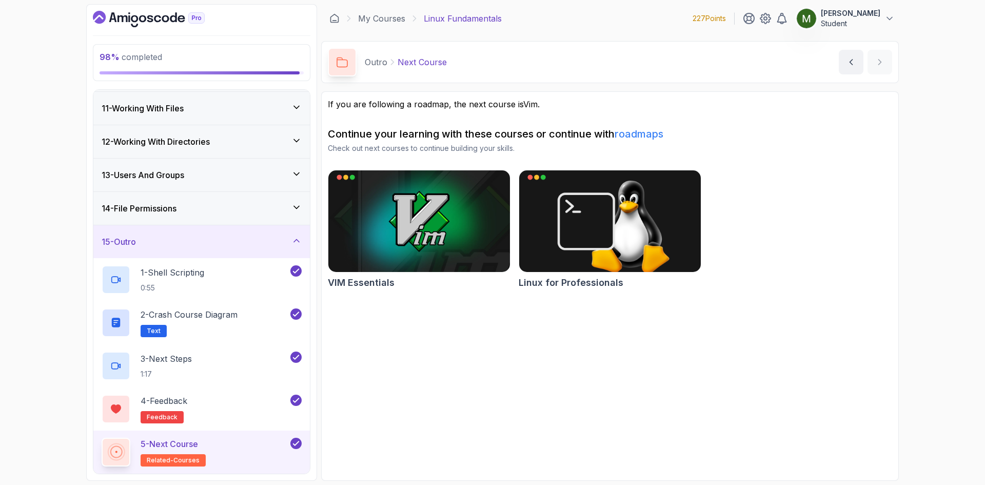
click at [142, 66] on div "98 % completed" at bounding box center [202, 63] width 204 height 24
click at [137, 19] on icon "Dashboard" at bounding box center [134, 18] width 7 height 7
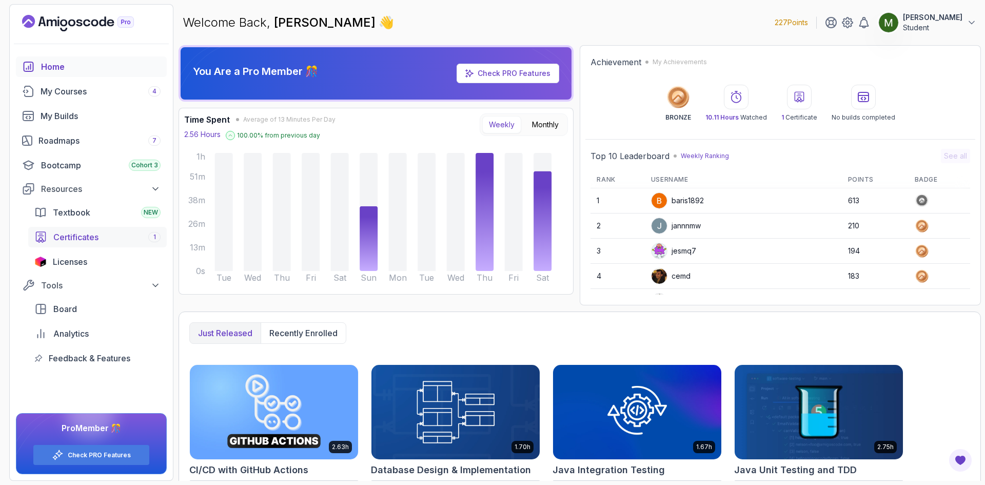
click at [90, 235] on span "Certificates" at bounding box center [75, 237] width 45 height 12
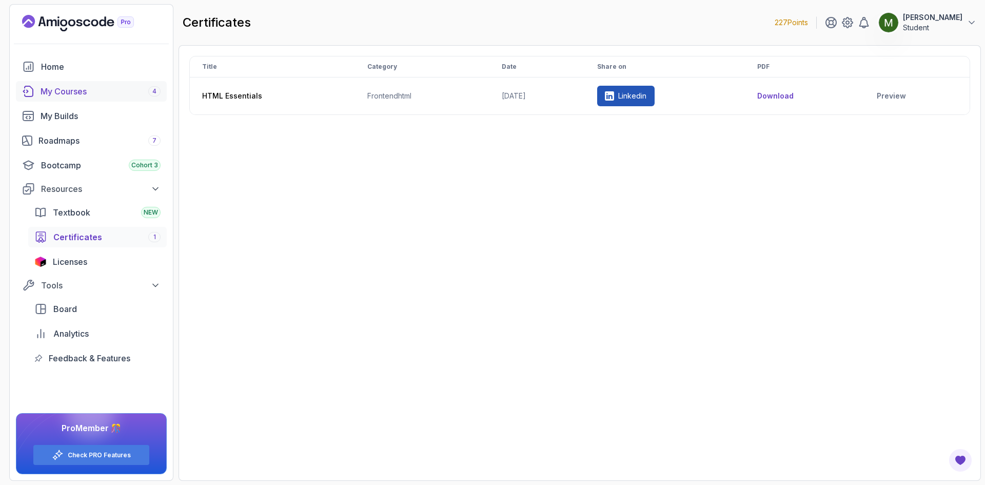
click at [106, 91] on div "My Courses 4" at bounding box center [101, 91] width 120 height 12
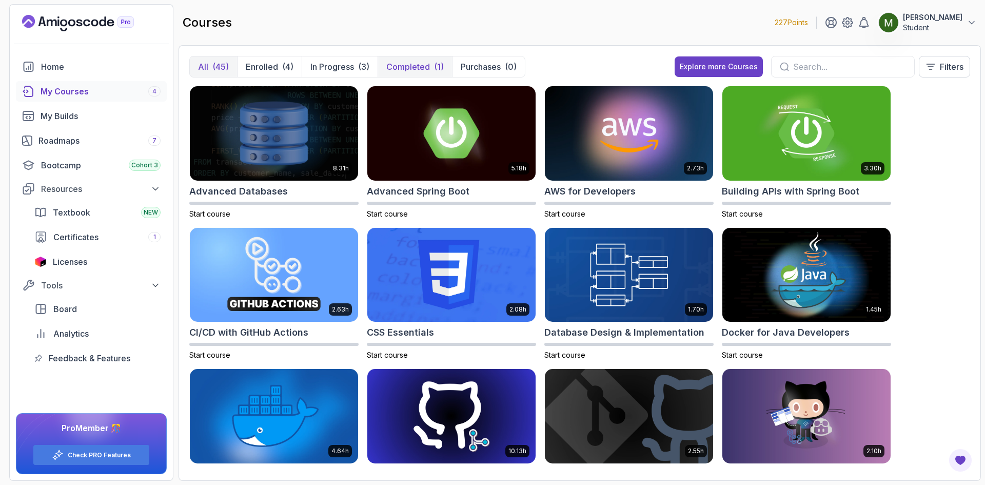
click at [414, 71] on p "Completed" at bounding box center [408, 67] width 44 height 12
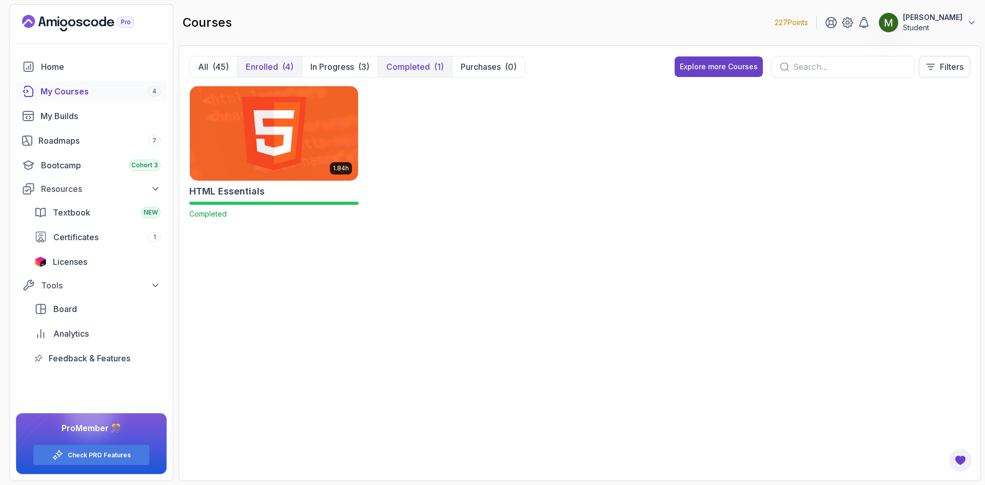
click at [278, 63] on button "Enrolled (4)" at bounding box center [269, 66] width 65 height 21
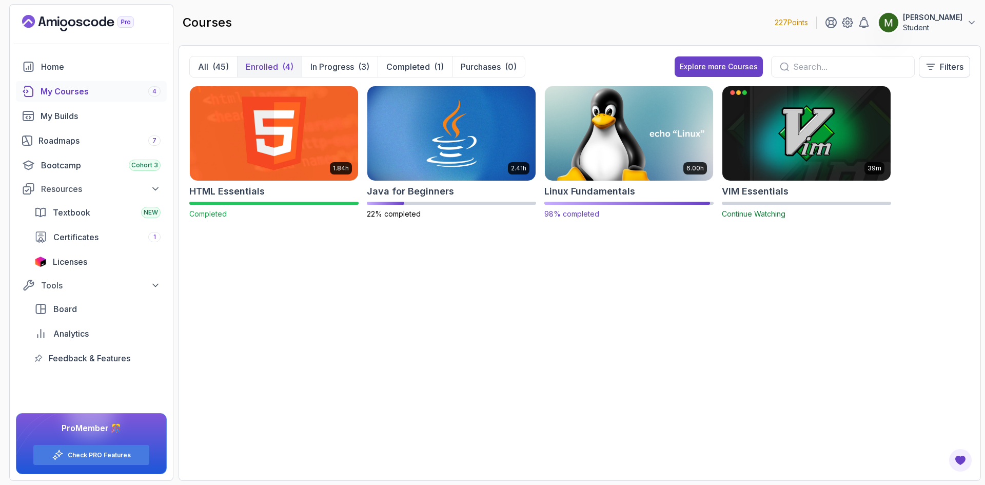
click at [639, 156] on img at bounding box center [629, 133] width 177 height 99
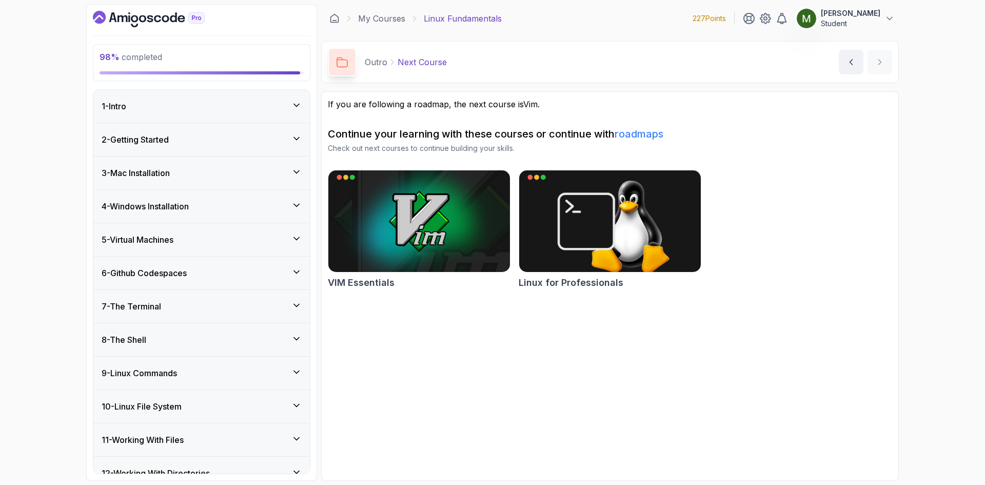
click at [204, 110] on div "1 - Intro" at bounding box center [202, 106] width 200 height 12
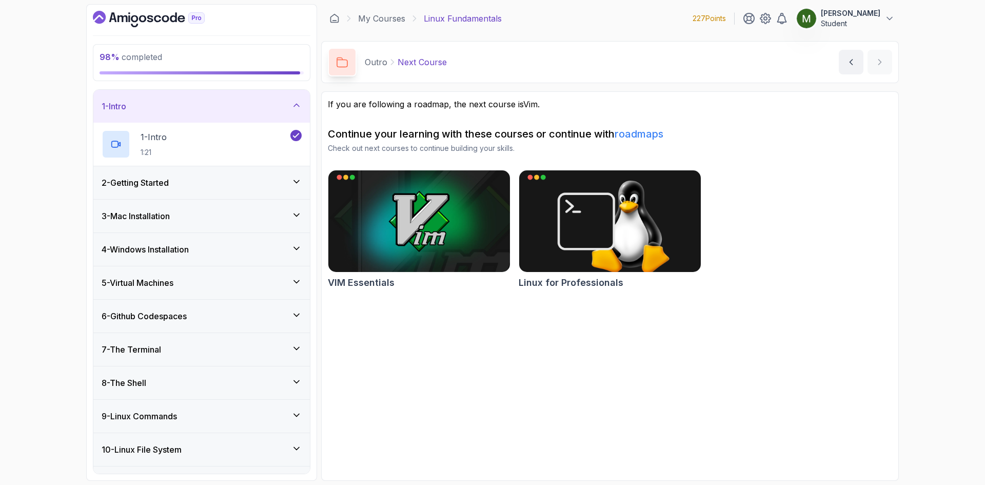
click at [237, 179] on div "2 - Getting Started" at bounding box center [202, 183] width 200 height 12
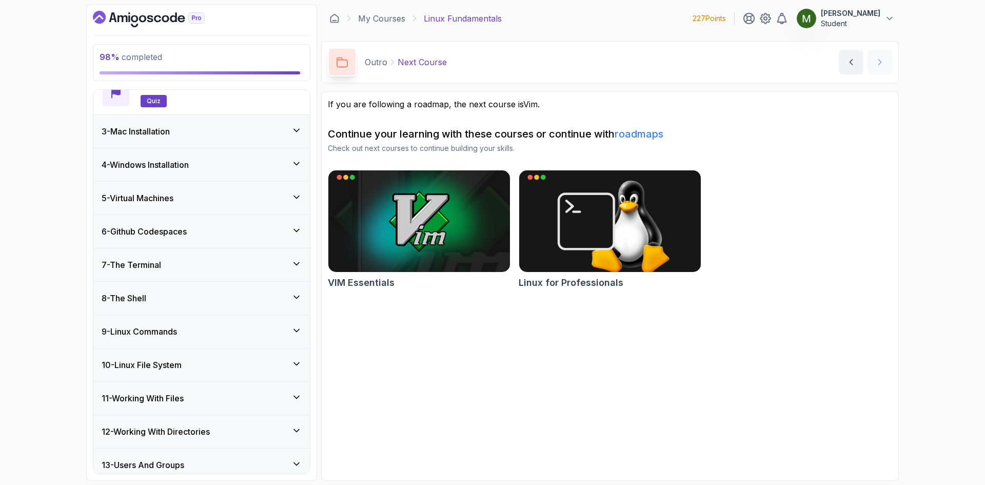
click at [260, 134] on div "3 - Mac Installation" at bounding box center [202, 131] width 200 height 12
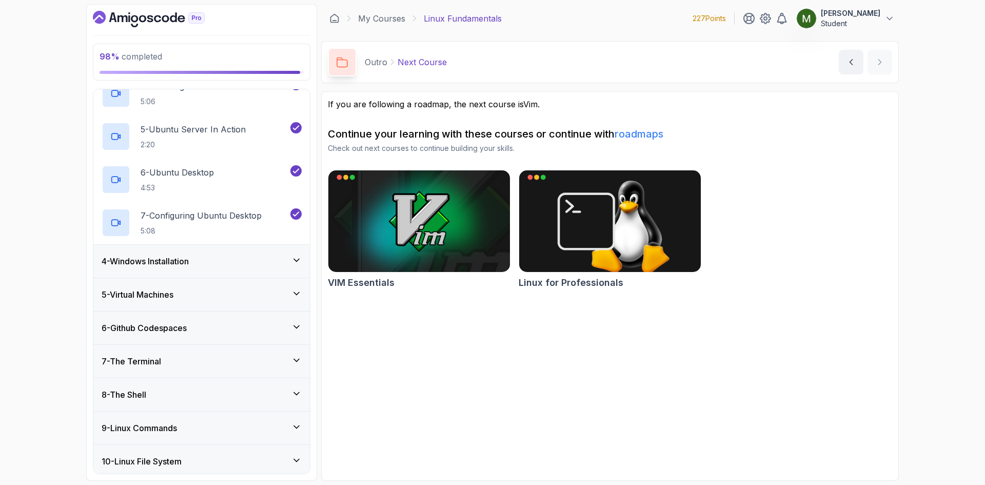
click at [268, 261] on div "4 - Windows Installation" at bounding box center [202, 261] width 200 height 12
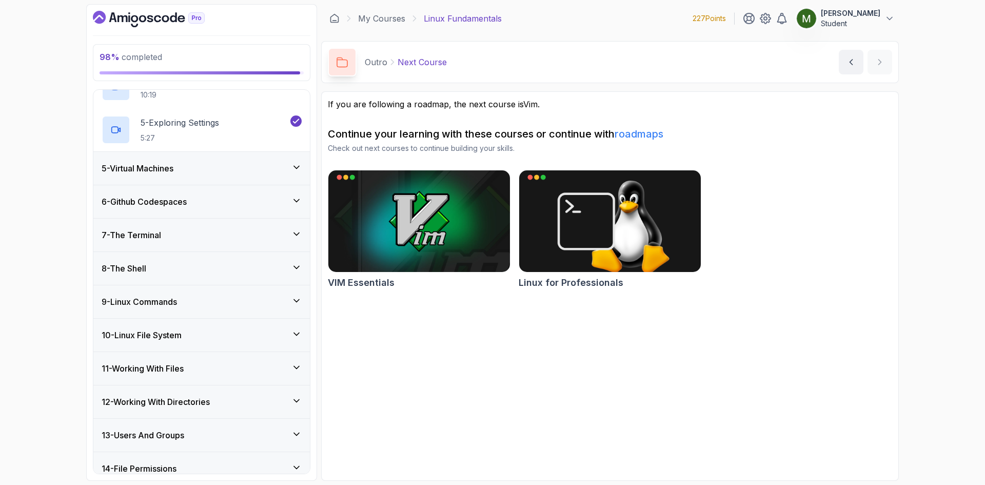
click at [268, 172] on div "5 - Virtual Machines" at bounding box center [202, 168] width 200 height 12
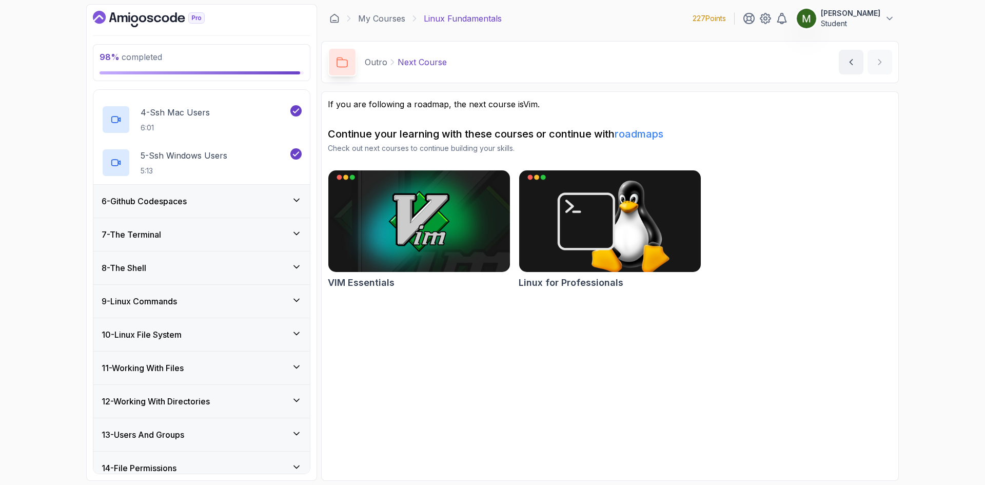
click at [271, 198] on div "6 - Github Codespaces" at bounding box center [202, 201] width 200 height 12
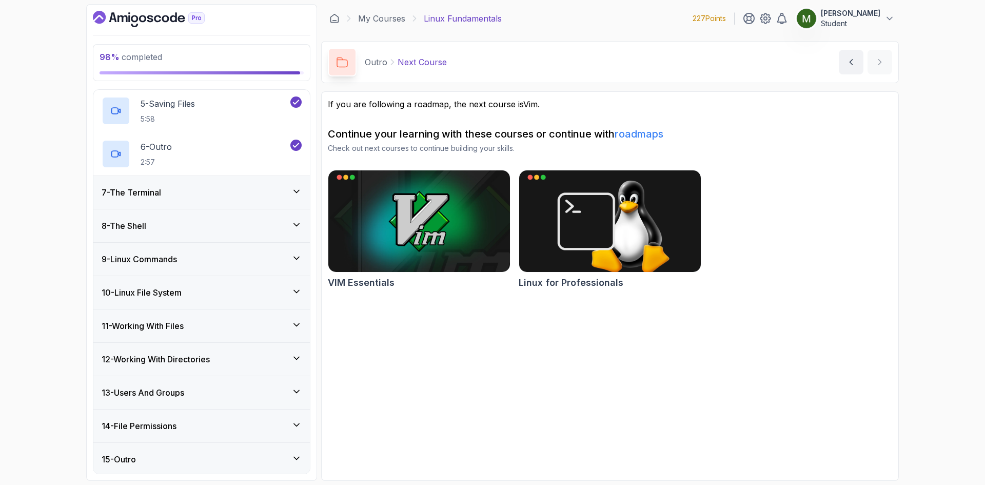
click at [272, 190] on div "7 - The Terminal" at bounding box center [202, 192] width 200 height 12
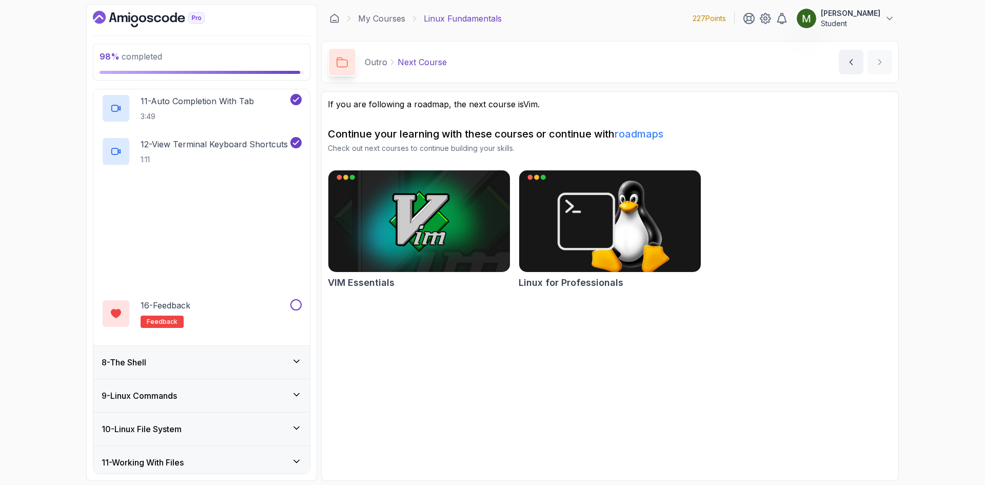
scroll to position [714, 0]
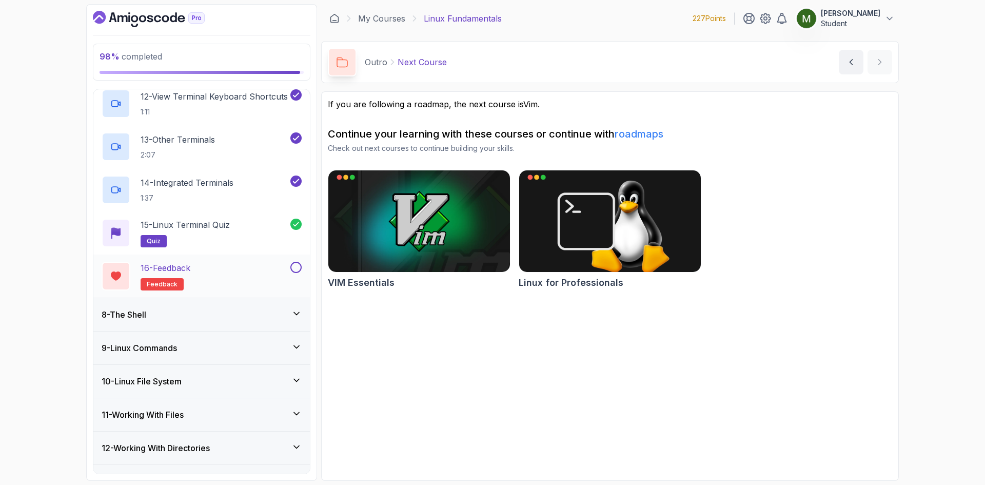
click at [299, 269] on button at bounding box center [295, 267] width 11 height 11
click at [289, 316] on div "8 - The Shell" at bounding box center [202, 314] width 200 height 12
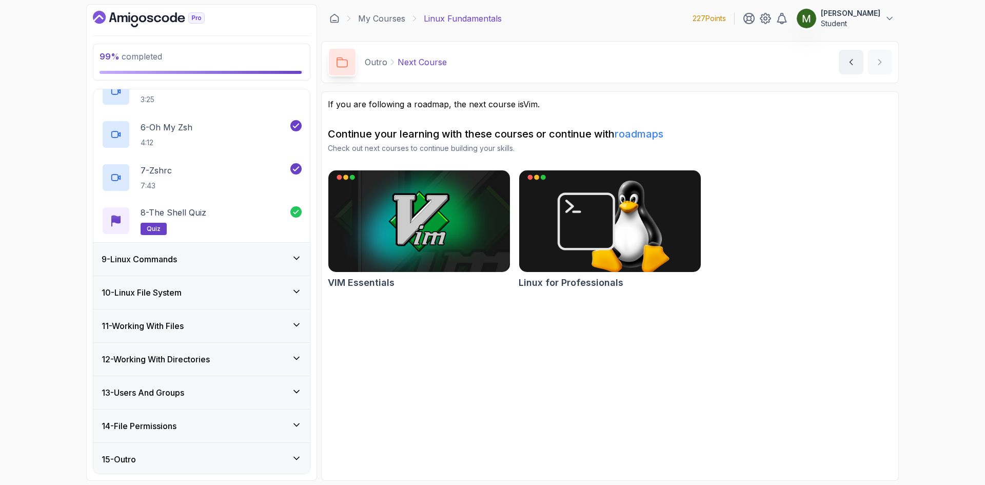
click at [274, 262] on div "9 - Linux Commands" at bounding box center [202, 259] width 200 height 12
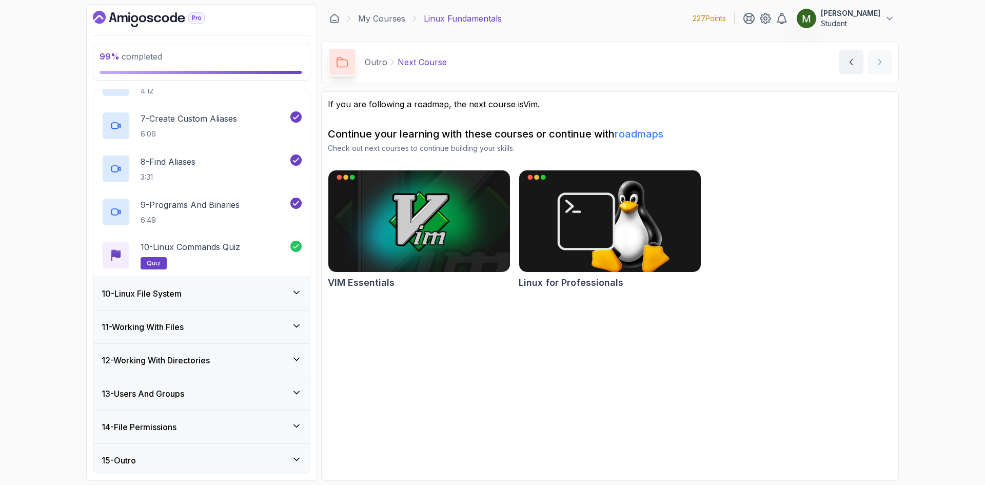
click at [279, 293] on div "10 - Linux File System" at bounding box center [202, 293] width 200 height 12
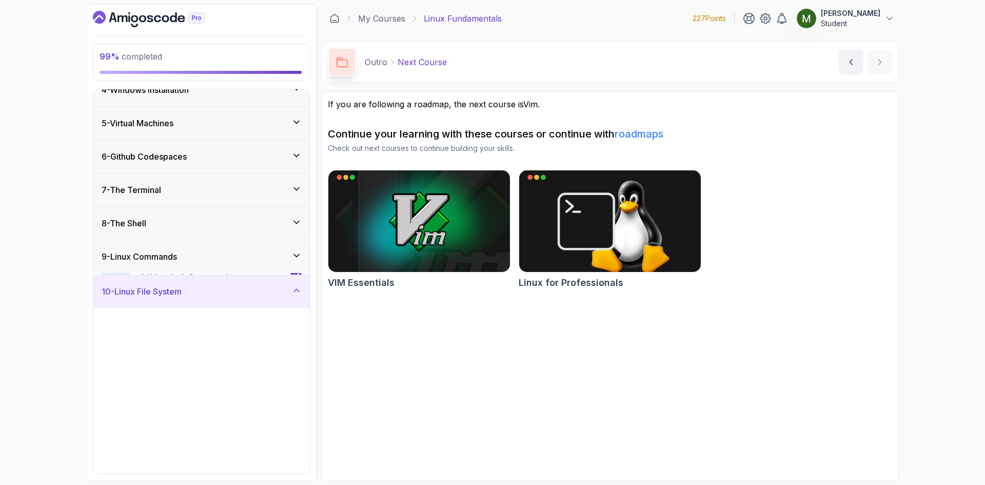
scroll to position [417, 0]
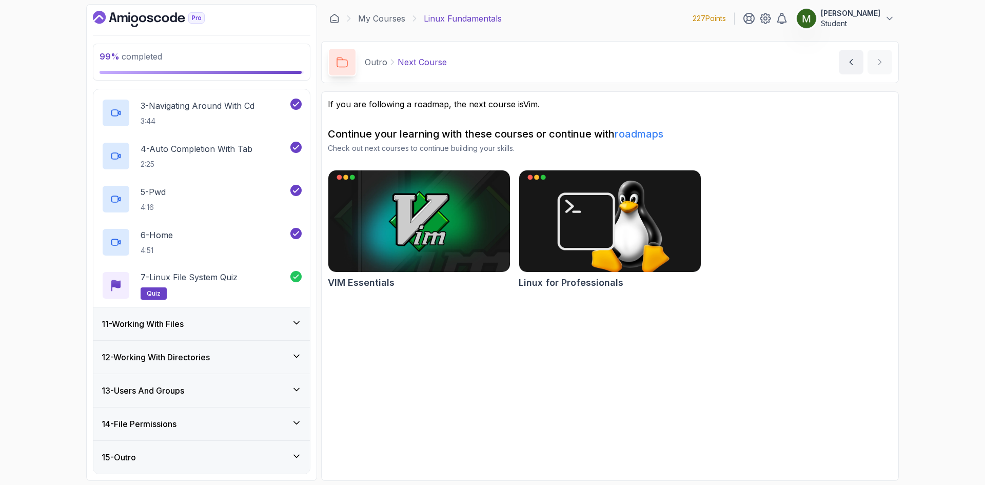
click at [279, 320] on div "11 - Working With Files" at bounding box center [202, 324] width 200 height 12
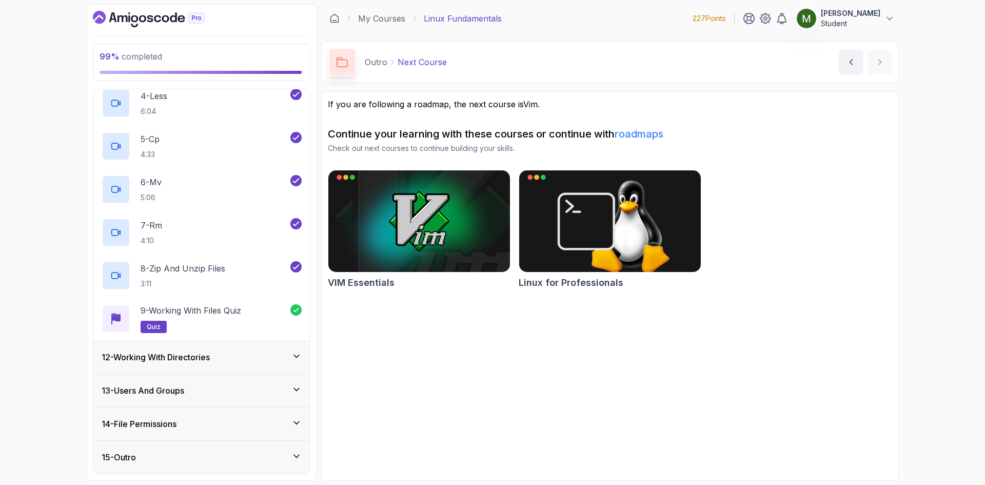
click at [283, 365] on div "12 - Working With Directories" at bounding box center [201, 357] width 217 height 33
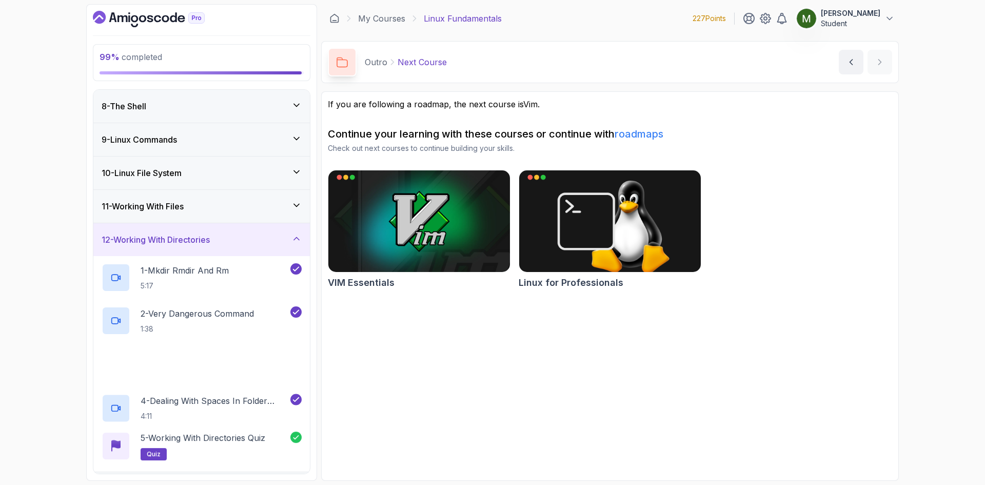
scroll to position [331, 0]
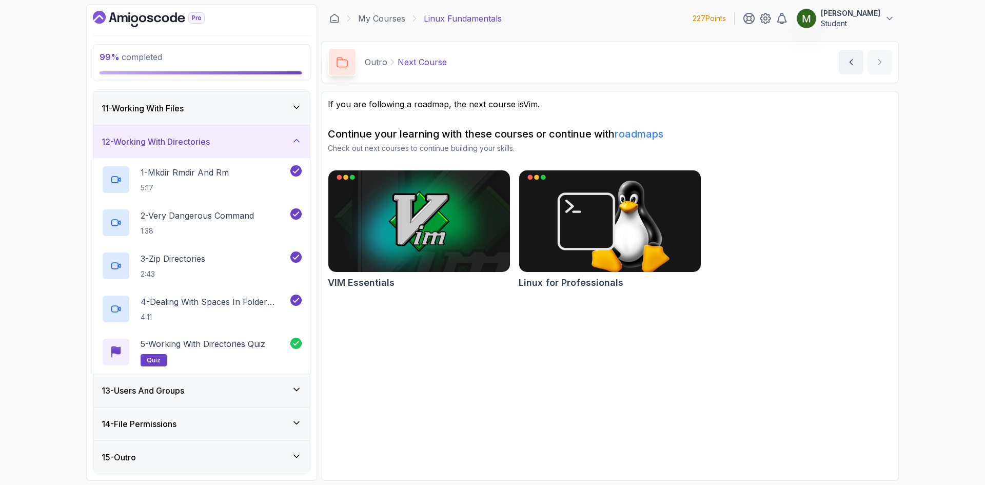
click at [234, 401] on div "13 - Users And Groups" at bounding box center [201, 390] width 217 height 33
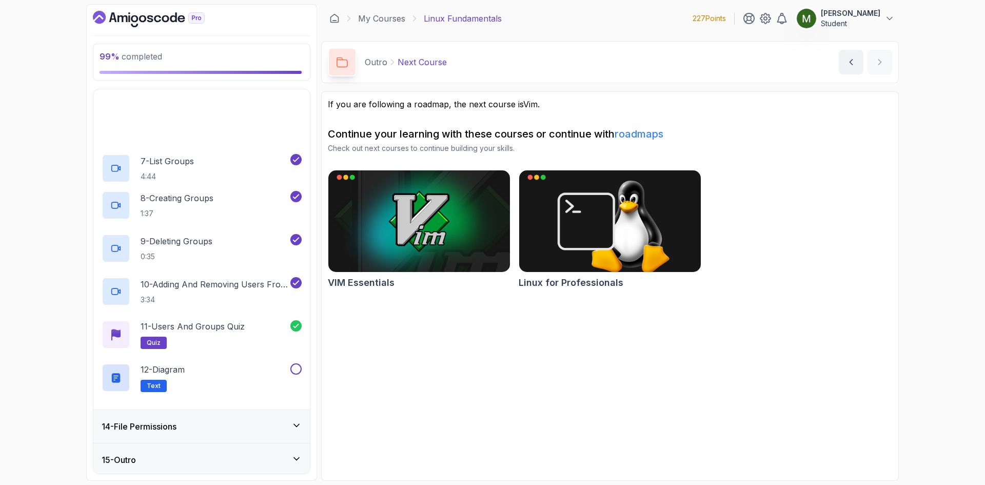
scroll to position [633, 0]
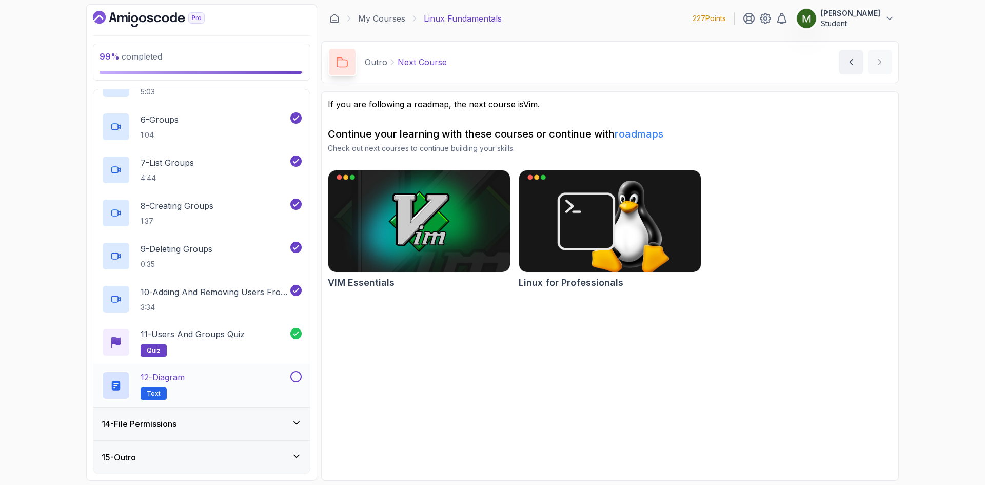
click at [293, 377] on button at bounding box center [295, 376] width 11 height 11
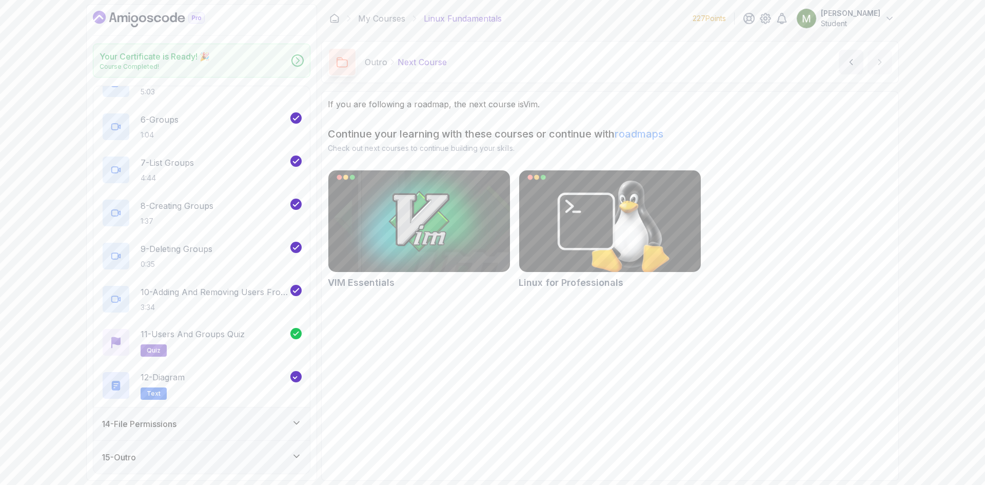
scroll to position [630, 0]
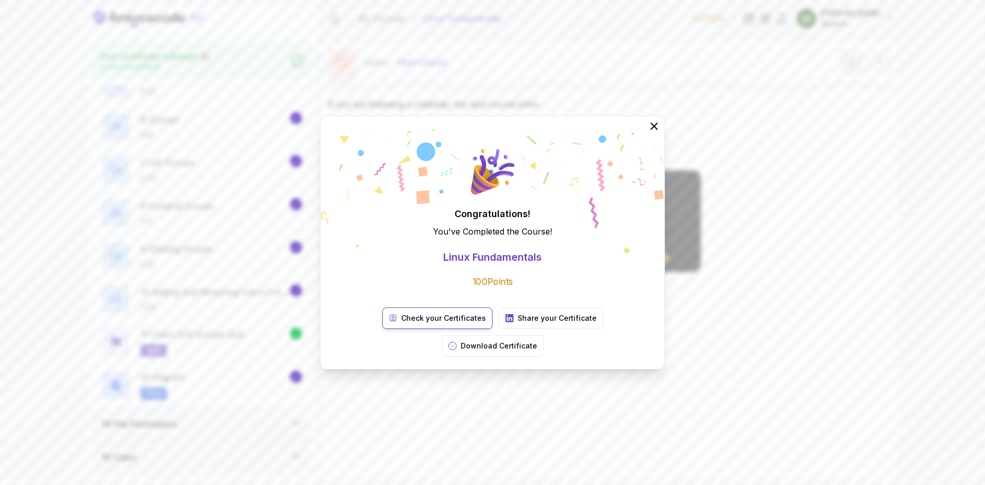
click at [401, 323] on p "Check your Certificates" at bounding box center [443, 318] width 85 height 10
click at [537, 341] on p "Download Certificate" at bounding box center [499, 346] width 76 height 10
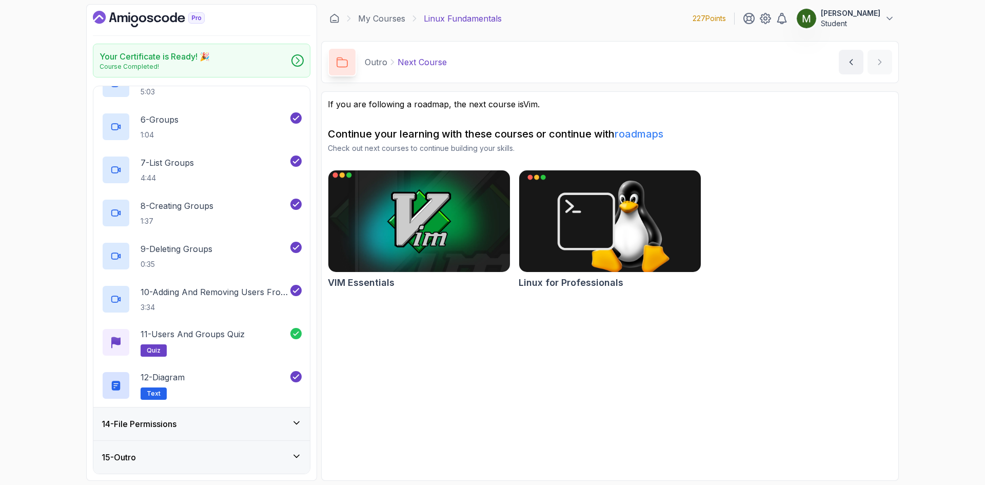
click at [443, 237] on img at bounding box center [419, 221] width 191 height 107
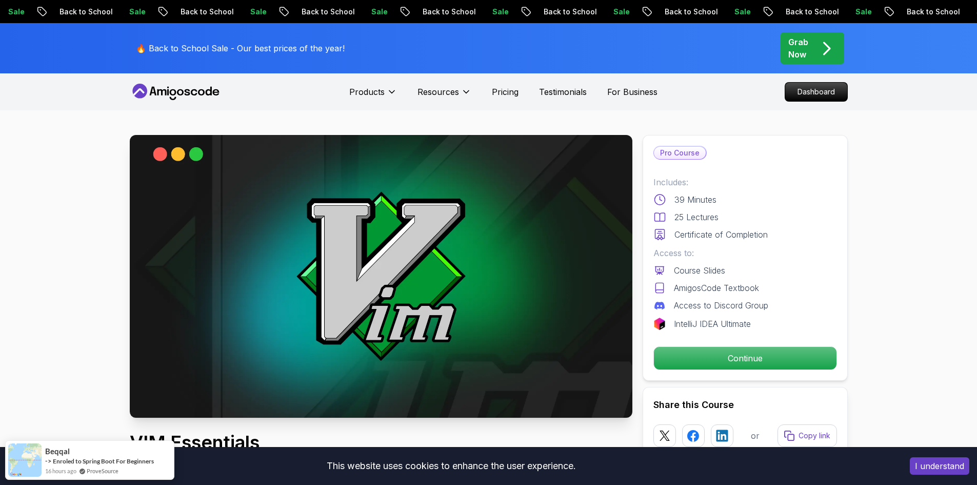
click at [924, 464] on button "I understand" at bounding box center [940, 465] width 60 height 17
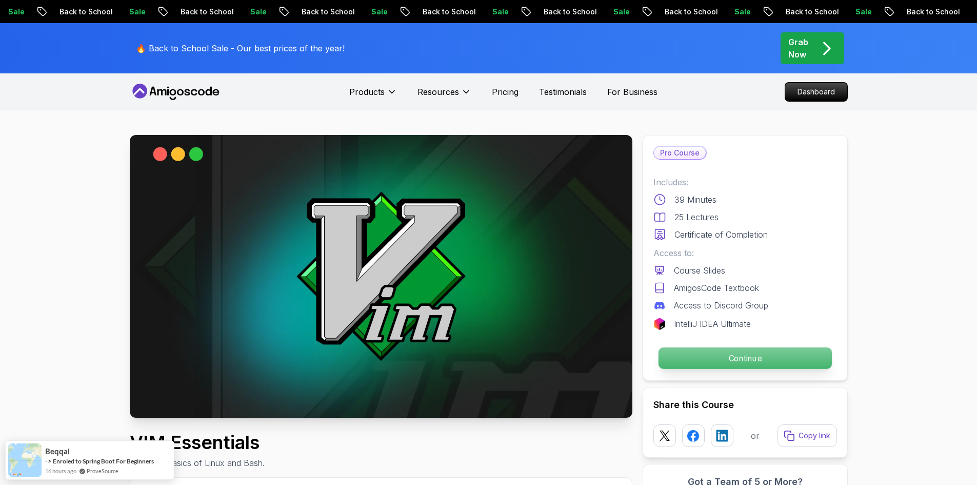
click at [768, 350] on p "Continue" at bounding box center [744, 358] width 173 height 22
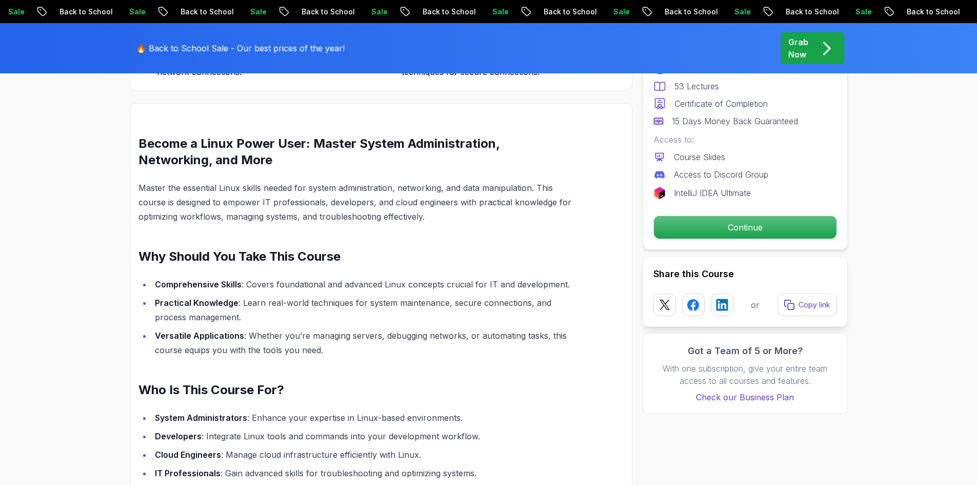
scroll to position [1197, 0]
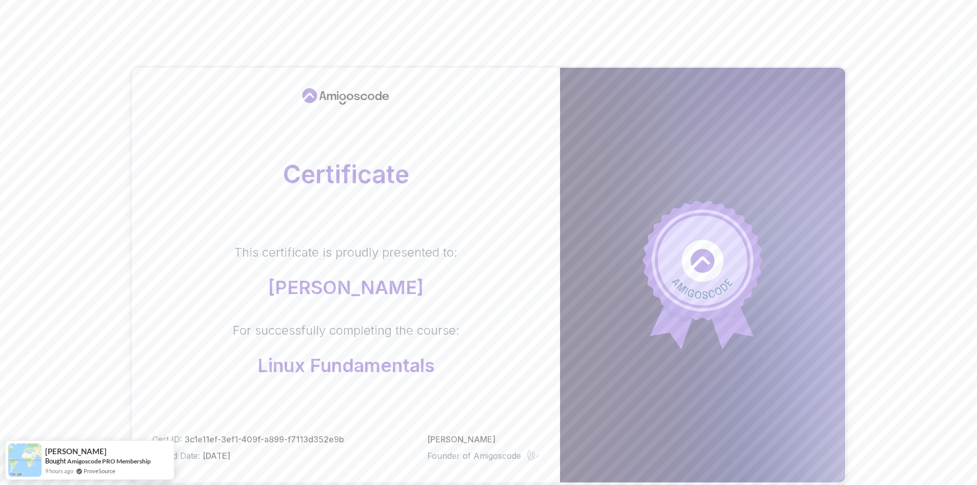
drag, startPoint x: 485, startPoint y: 253, endPoint x: 191, endPoint y: 49, distance: 357.5
click at [193, 50] on div "Certificate This certificate is proudly presented to: [PERSON_NAME] For success…" at bounding box center [489, 313] width 718 height 576
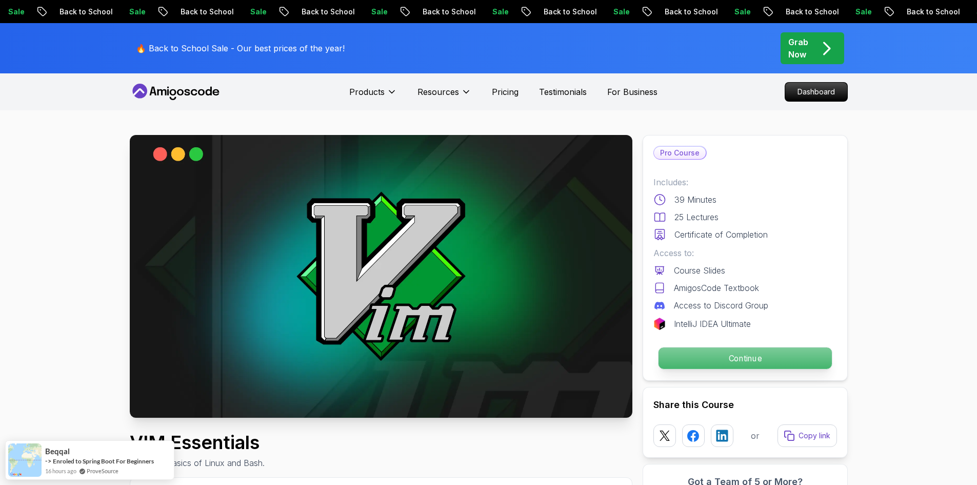
click at [722, 352] on p "Continue" at bounding box center [744, 358] width 173 height 22
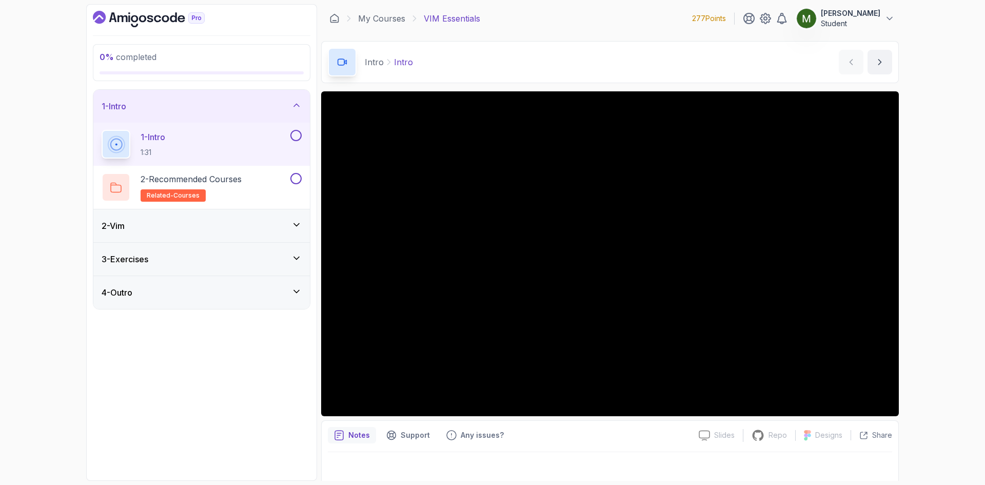
click at [242, 220] on div "2 - Vim" at bounding box center [202, 226] width 200 height 12
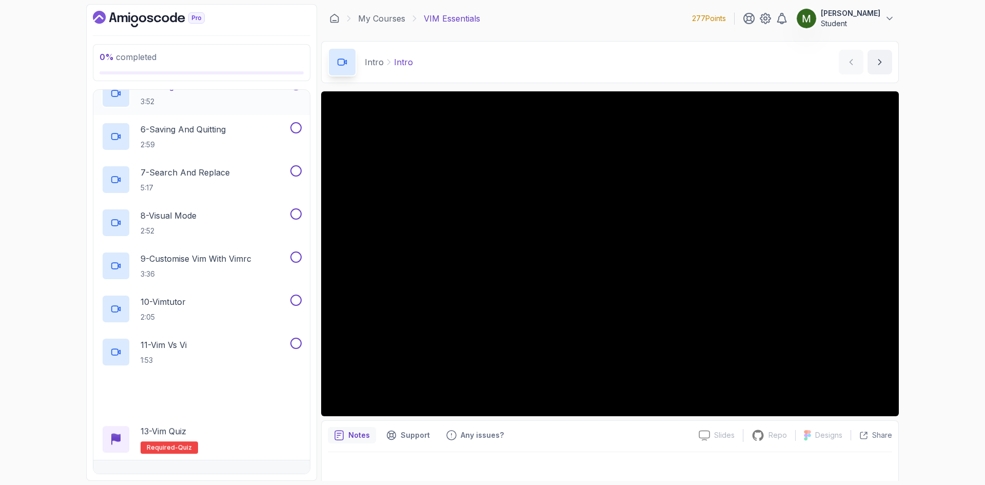
scroll to position [309, 0]
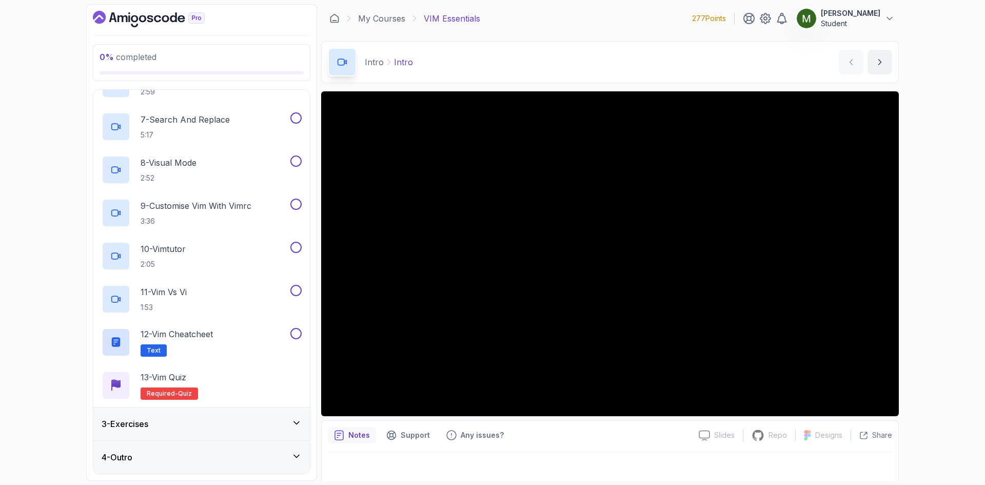
click at [247, 430] on div "3 - Exercises" at bounding box center [201, 423] width 217 height 33
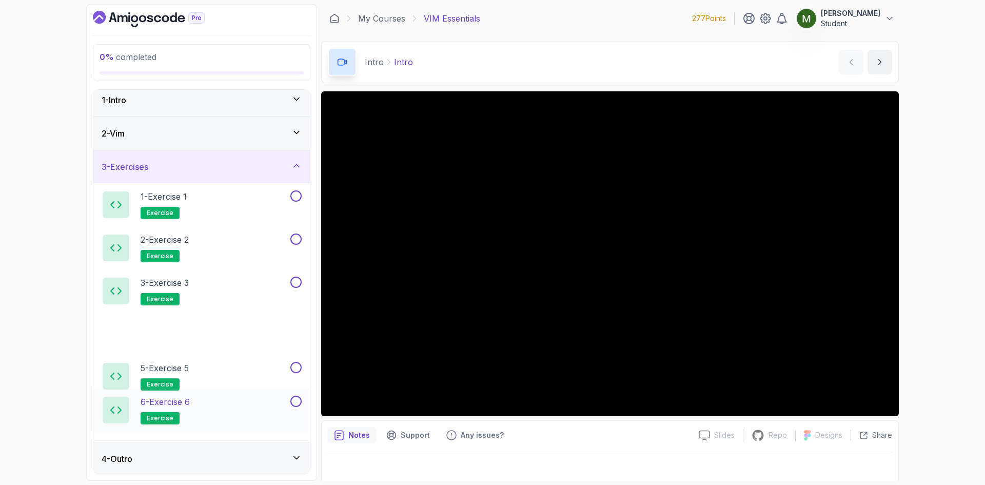
scroll to position [8, 0]
